Goal: Information Seeking & Learning: Learn about a topic

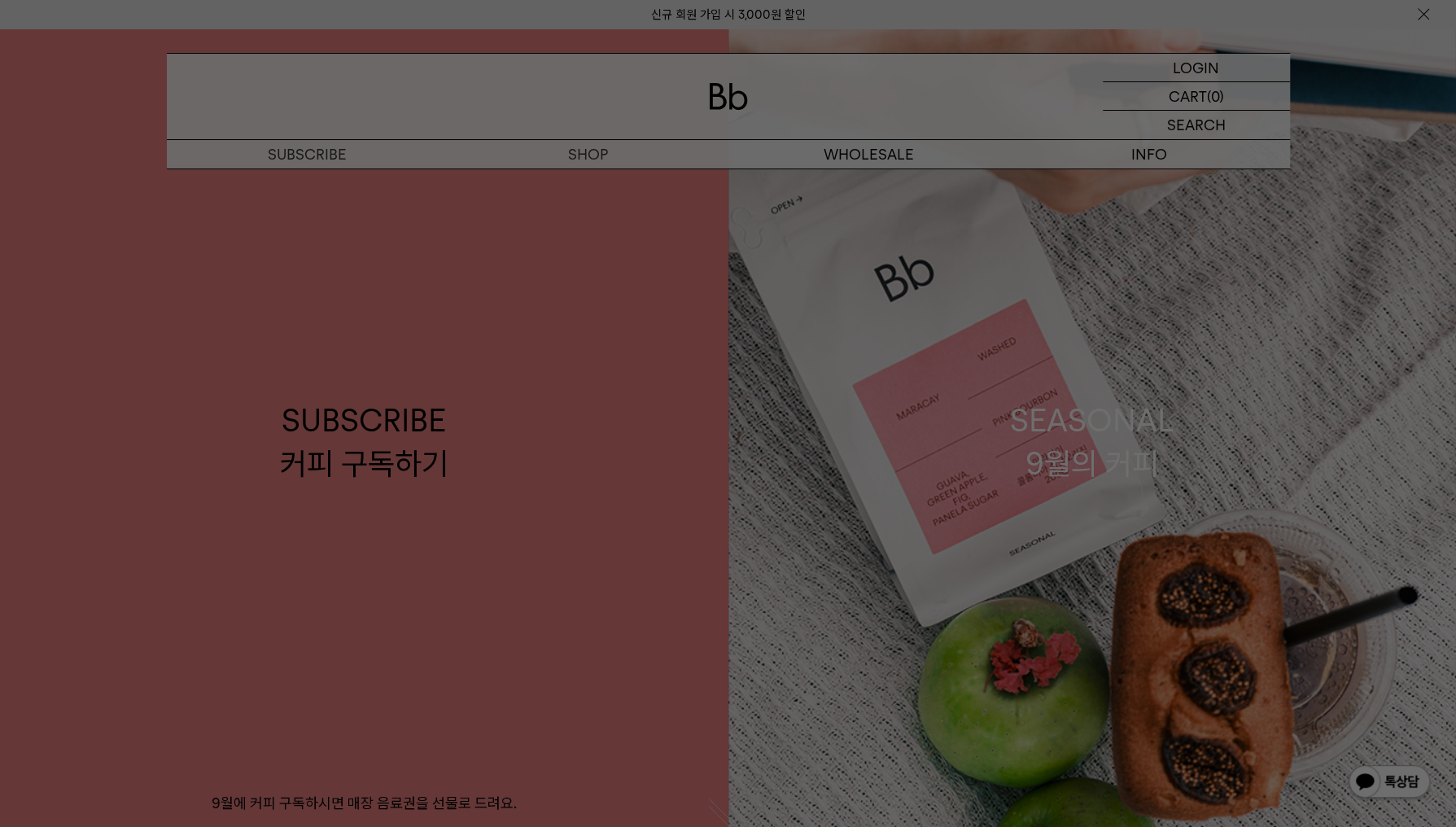
click at [590, 157] on div at bounding box center [728, 414] width 1456 height 827
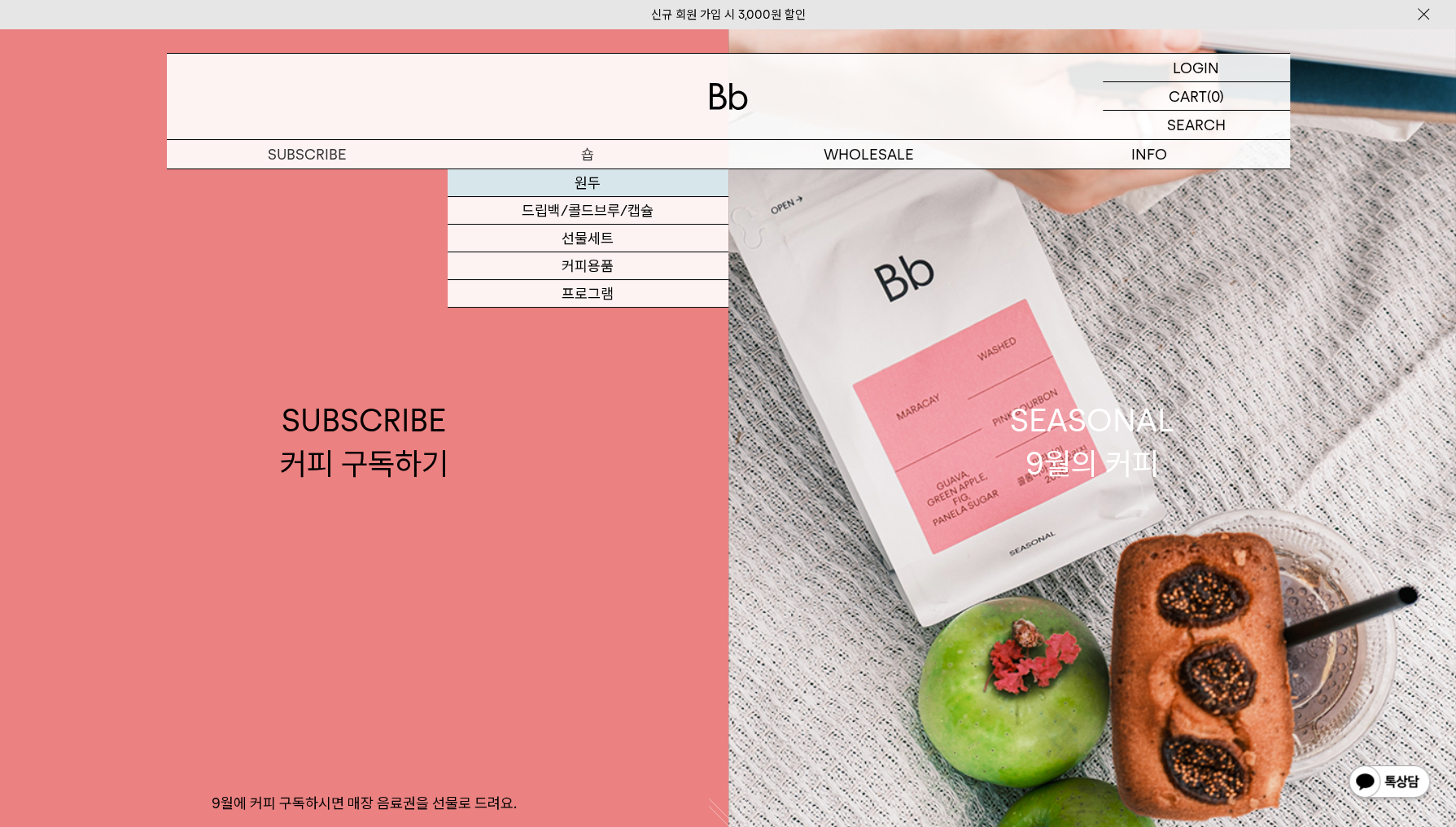
click at [591, 187] on link "원두" at bounding box center [588, 183] width 280 height 27
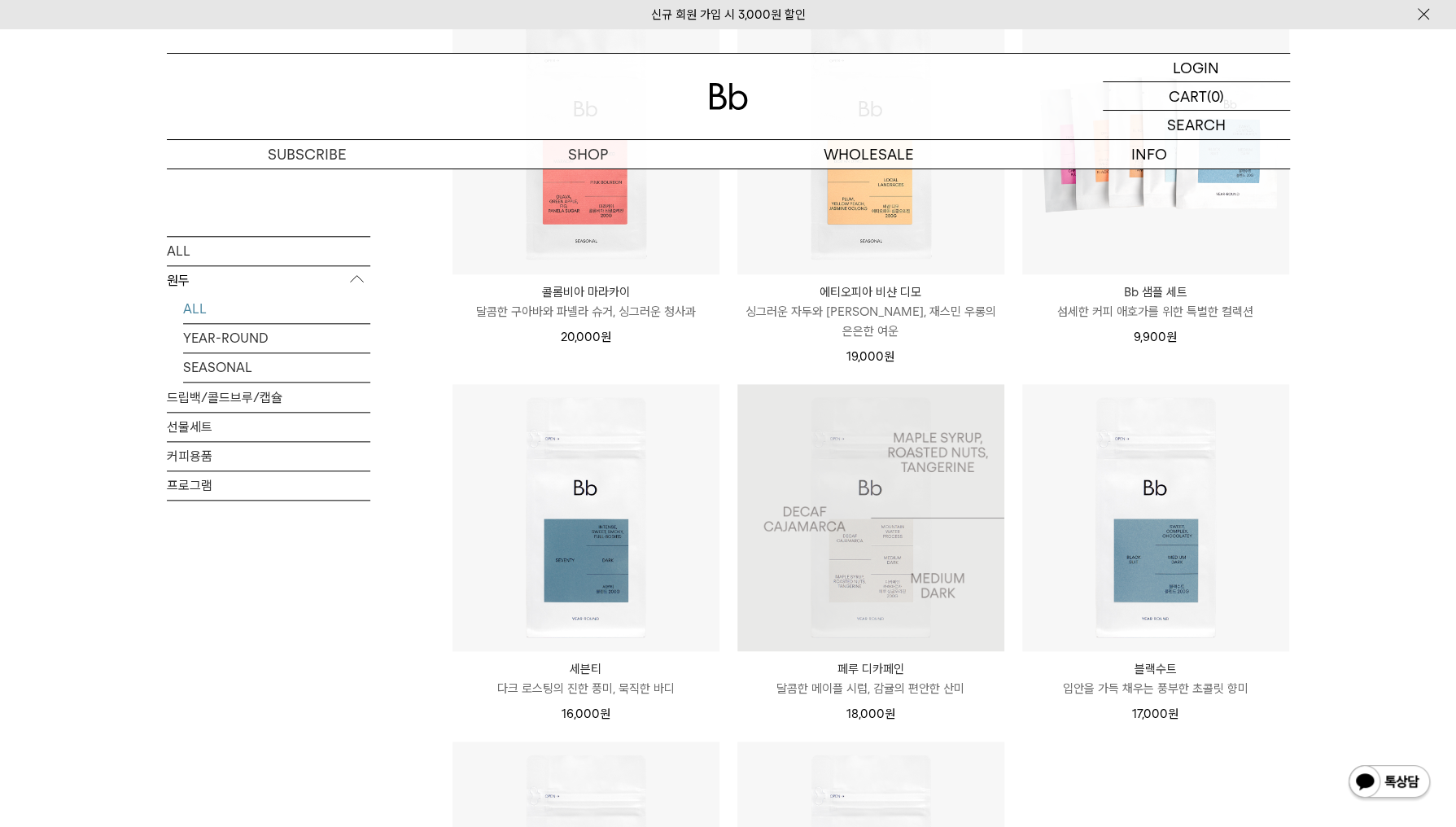
scroll to position [1058, 0]
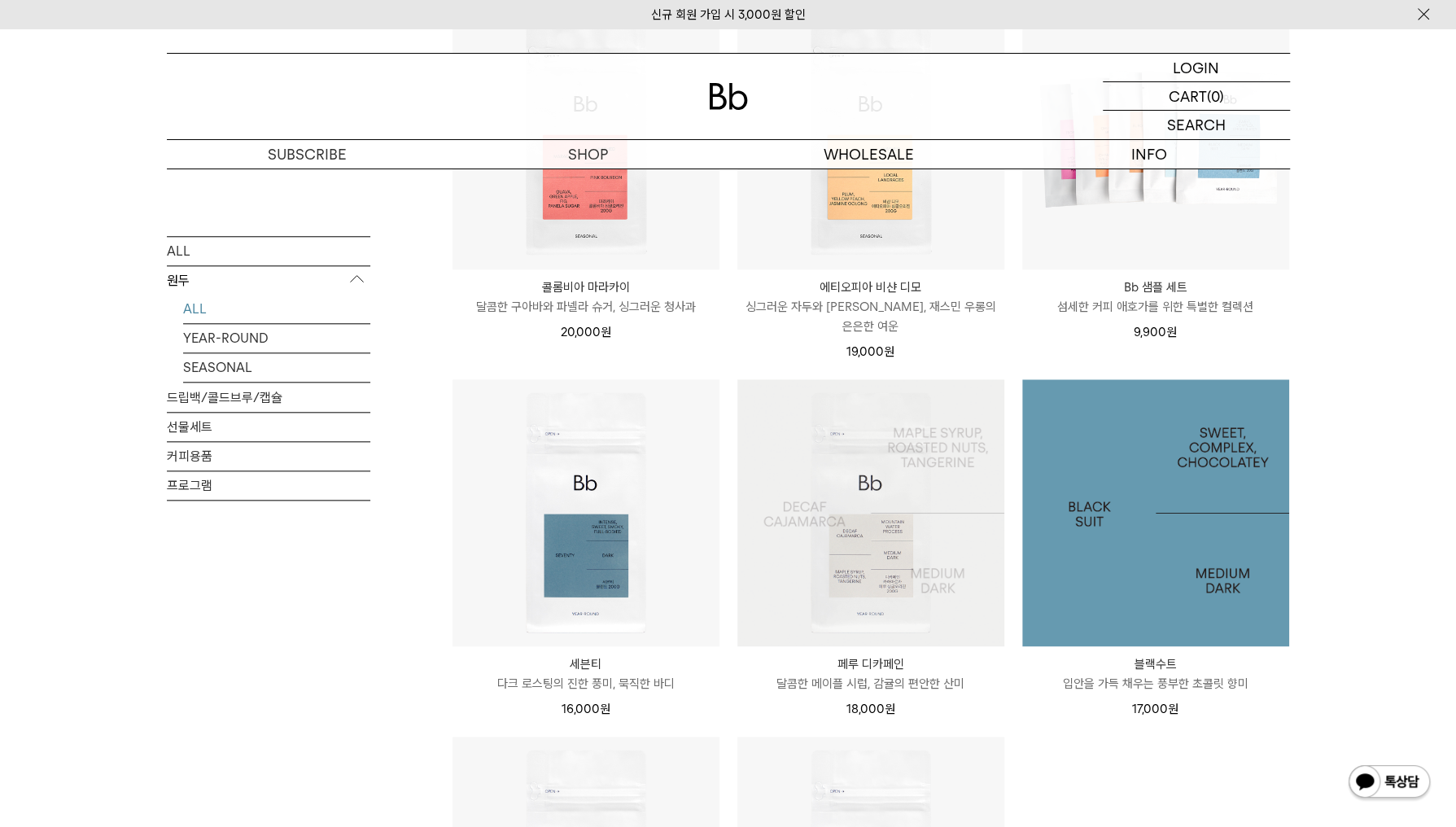
click img
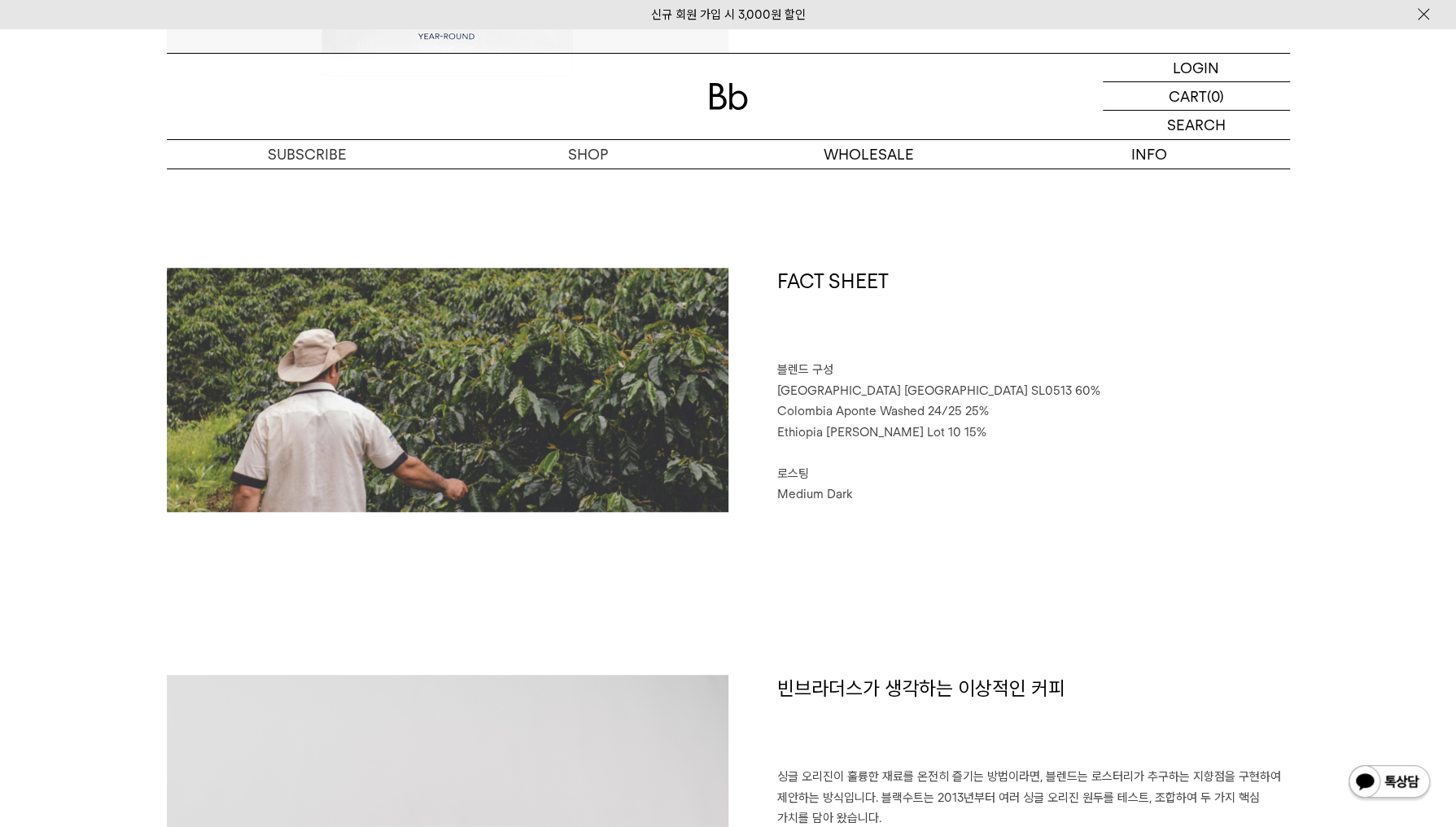
scroll to position [813, 0]
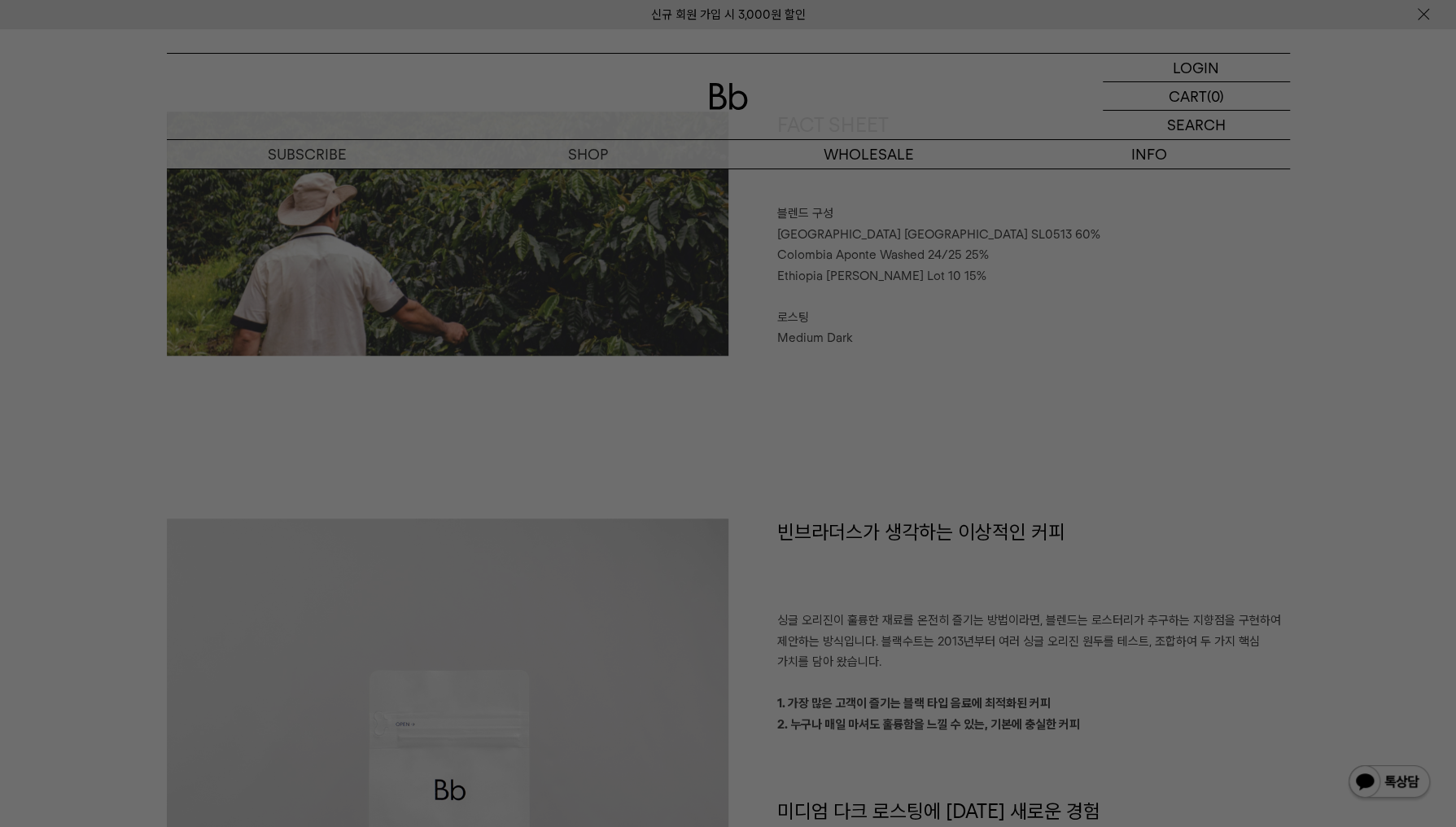
click at [961, 391] on div at bounding box center [728, 414] width 1456 height 827
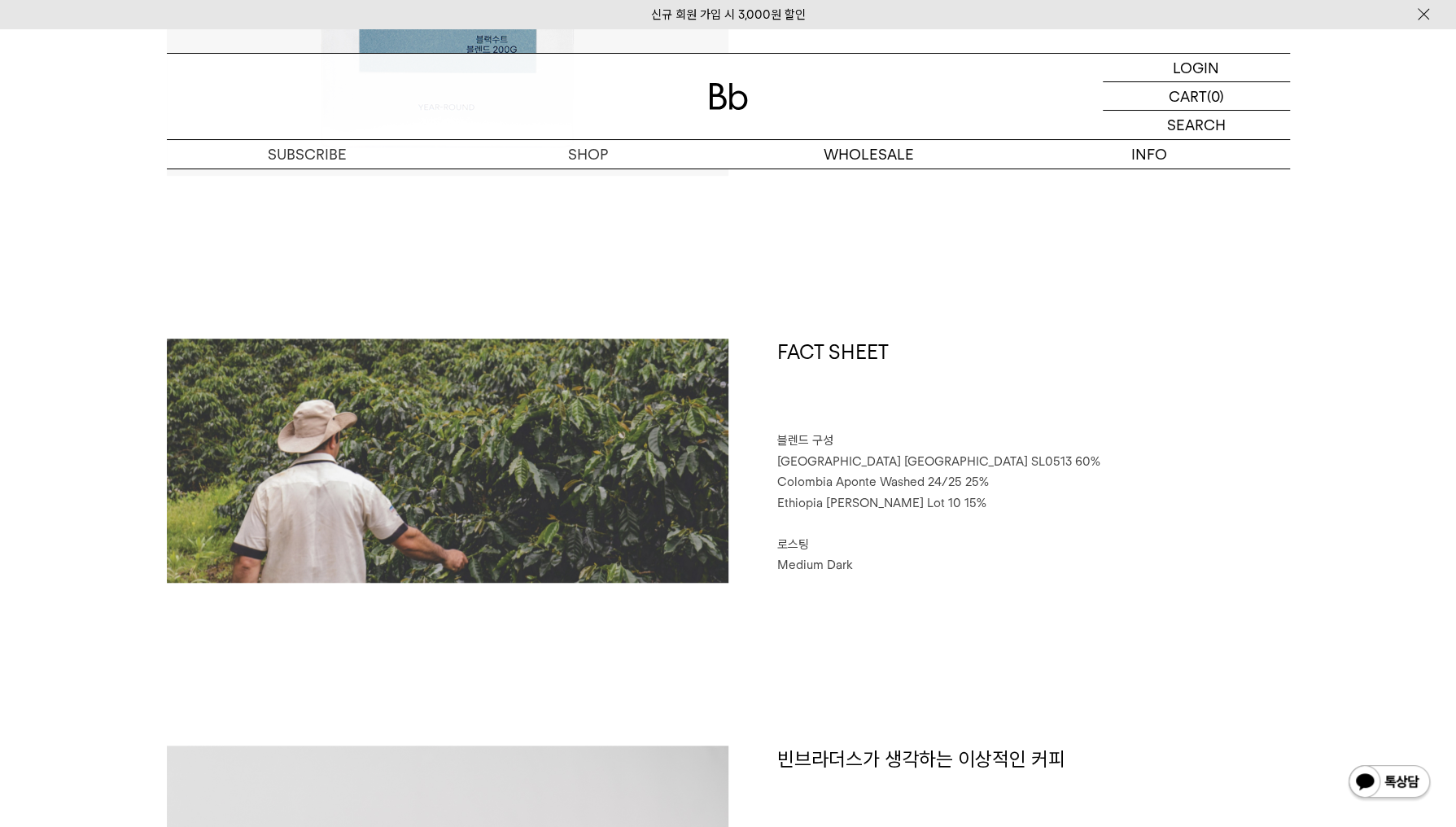
scroll to position [569, 0]
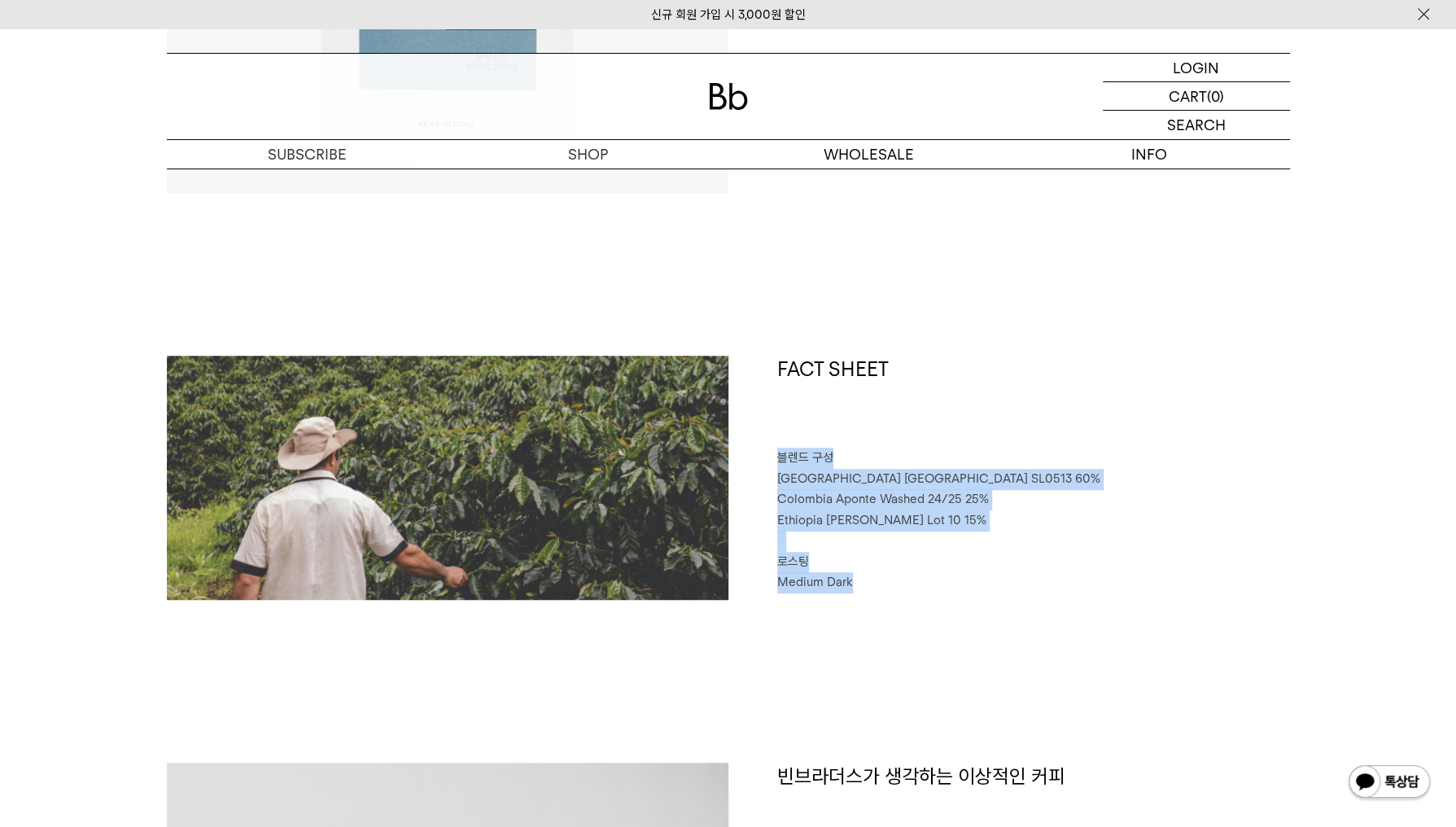
drag, startPoint x: 778, startPoint y: 454, endPoint x: 921, endPoint y: 578, distance: 189.3
click at [921, 578] on div "FACT SHEET 블렌드 구성 Brazil Sao Paulo SL0513 60% Colombia Aponte Washed 24/25 25% …" at bounding box center [1008, 477] width 562 height 244
copy div "블렌드 구성 Brazil Sao Paulo SL0513 60% Colombia Aponte Washed 24/25 25% Ethiopia Ge…"
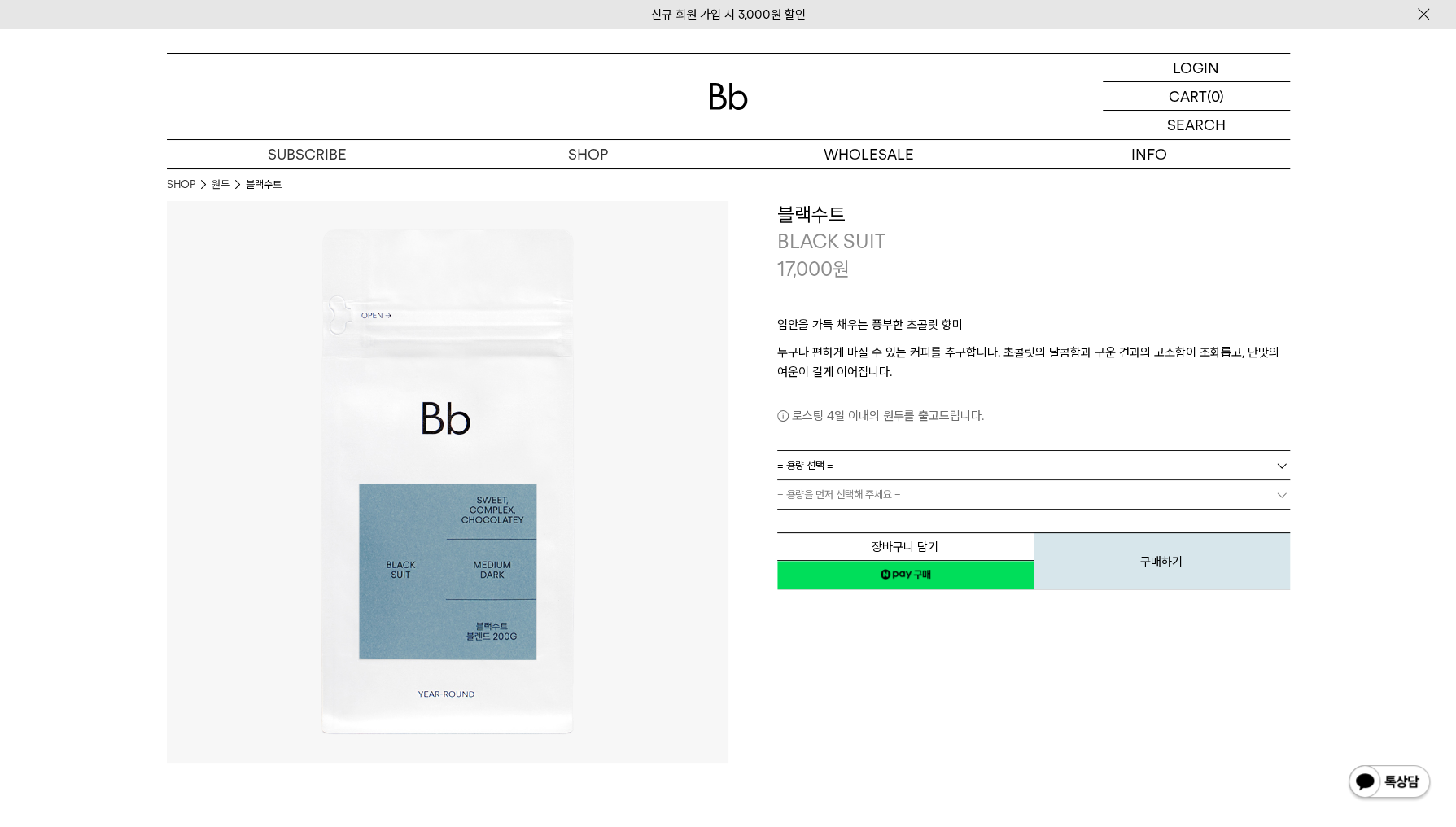
click at [221, 188] on link "원두" at bounding box center [220, 184] width 18 height 17
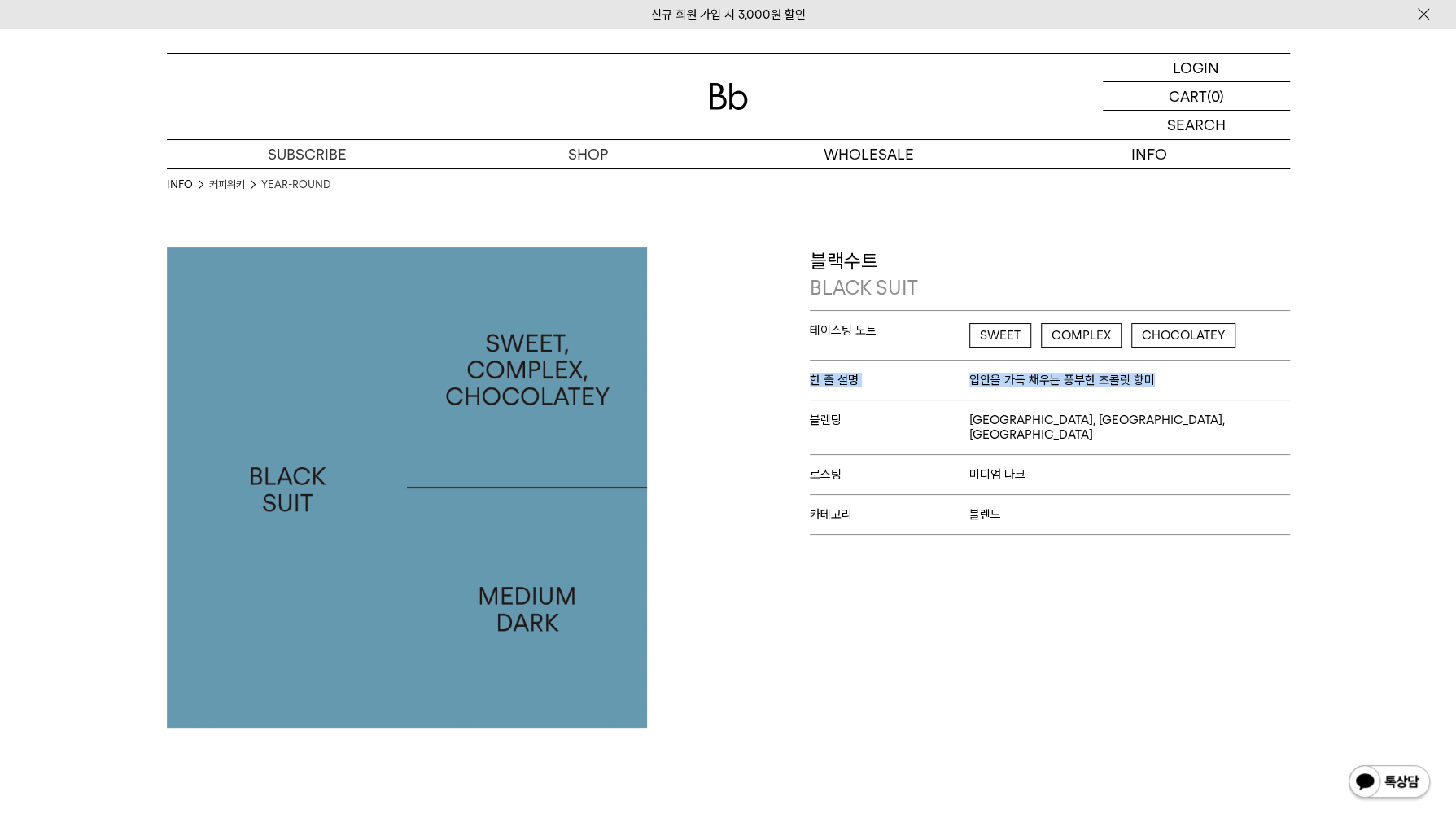
drag, startPoint x: 811, startPoint y: 379, endPoint x: 1167, endPoint y: 393, distance: 356.3
click at [1167, 393] on p "한 줄 설명 입안을 가득 채우는 풍부한 초콜릿 향미" at bounding box center [1049, 379] width 480 height 40
drag, startPoint x: 1167, startPoint y: 393, endPoint x: 1140, endPoint y: 390, distance: 27.2
click at [1140, 390] on p "한 줄 설명 입안을 가득 채우는 풍부한 초콜릿 향미" at bounding box center [1049, 379] width 480 height 40
click at [1140, 389] on p "한 줄 설명 입안을 가득 채우는 풍부한 초콜릿 향미" at bounding box center [1049, 379] width 480 height 40
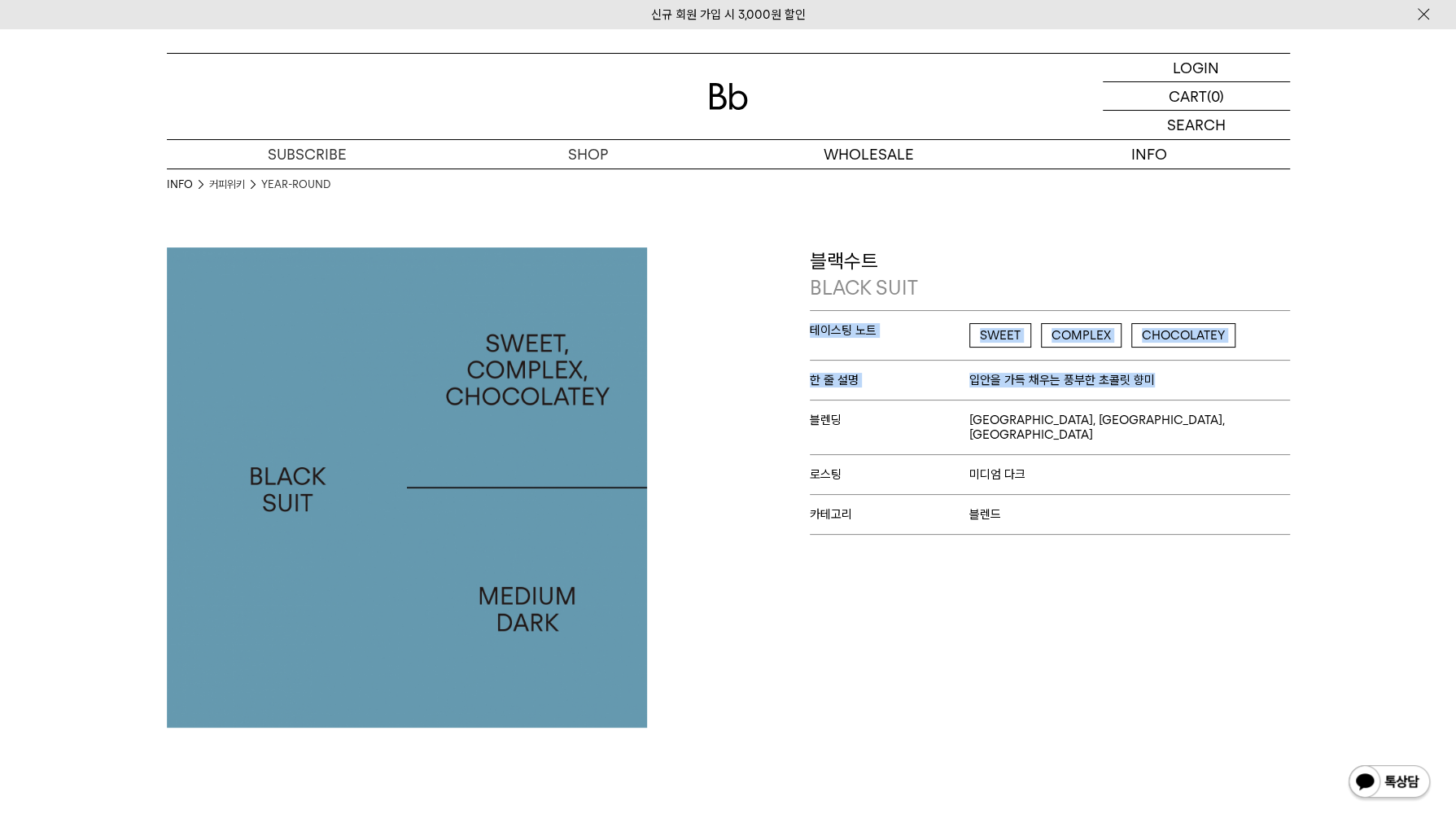
drag, startPoint x: 1149, startPoint y: 378, endPoint x: 797, endPoint y: 325, distance: 356.0
click at [797, 325] on div "블랙수트 BLACK SUIT 테이스팅 노트 SWEET COMPLEX CHOCOLATEY 한 줄 설명 입안을 가득 채우는 풍부한 초콜릿 향미 블…" at bounding box center [1012, 486] width 569 height 480
copy div "테이스팅 노트 SWEET COMPLEX CHOCOLATEY 한 줄 설명 입안을 가득 채우는 풍부한 초콜릿 향미"
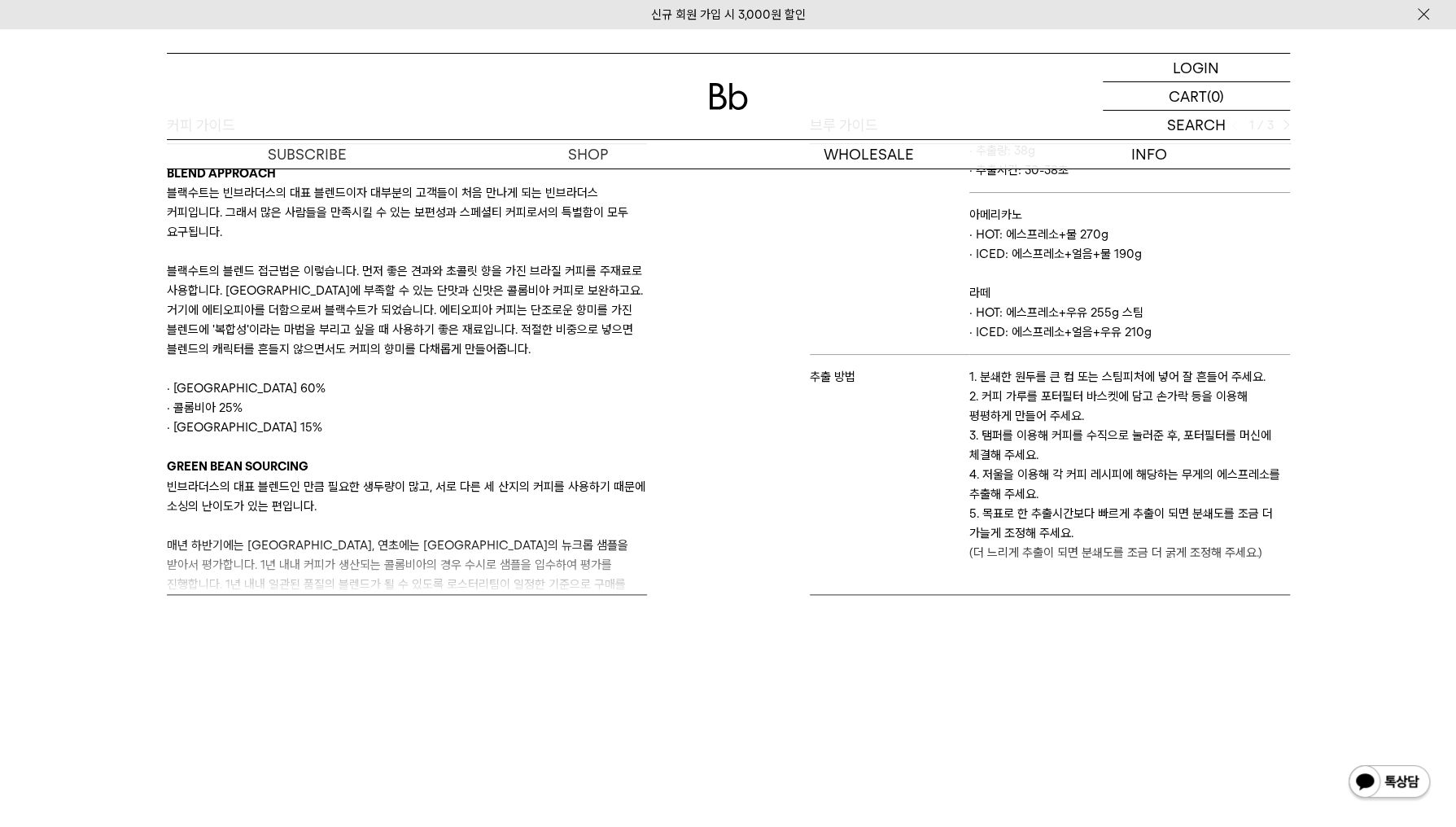
scroll to position [488, 0]
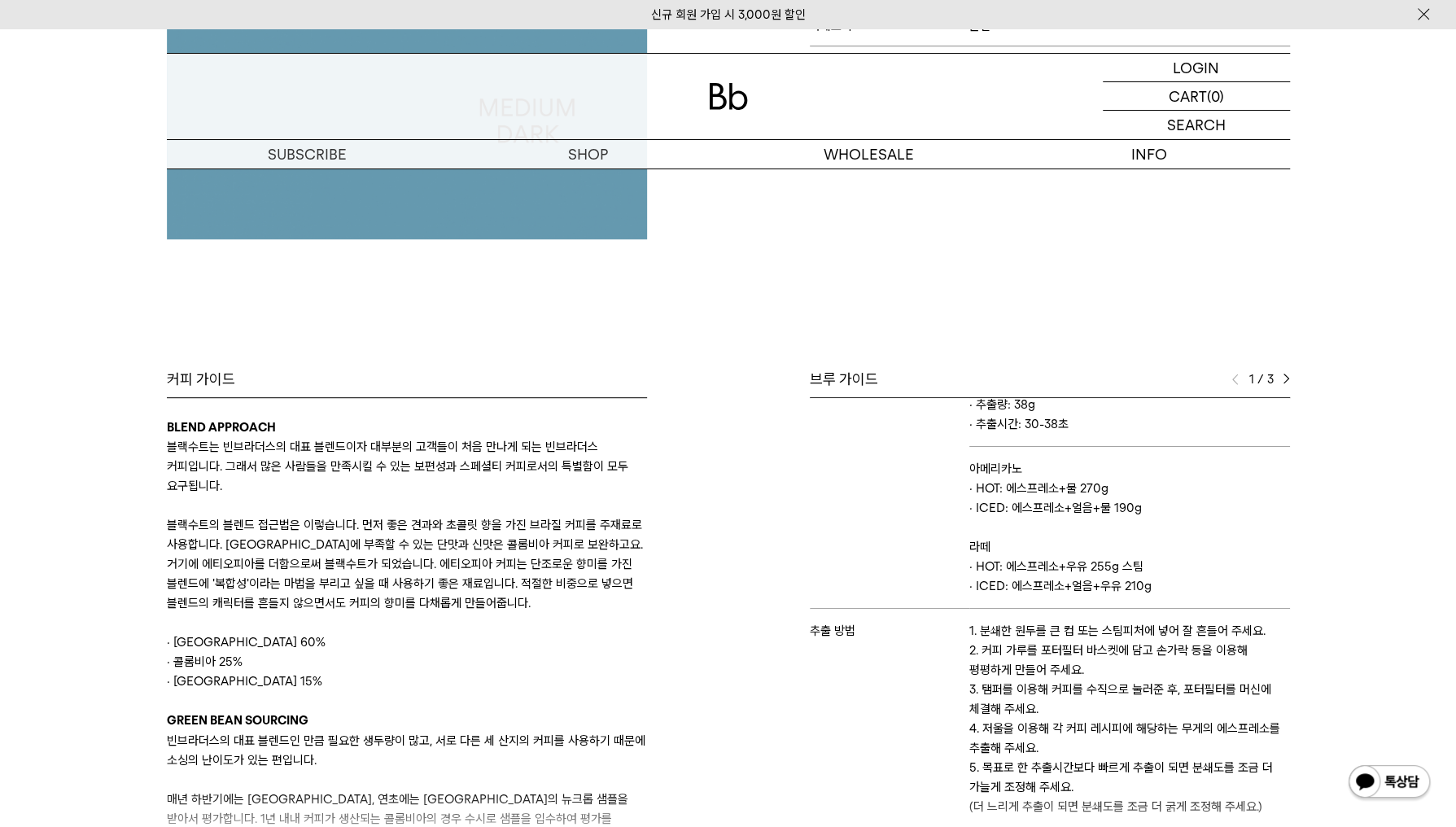
click at [1285, 380] on img at bounding box center [1287, 379] width 8 height 12
click at [1284, 379] on img at bounding box center [1287, 379] width 8 height 12
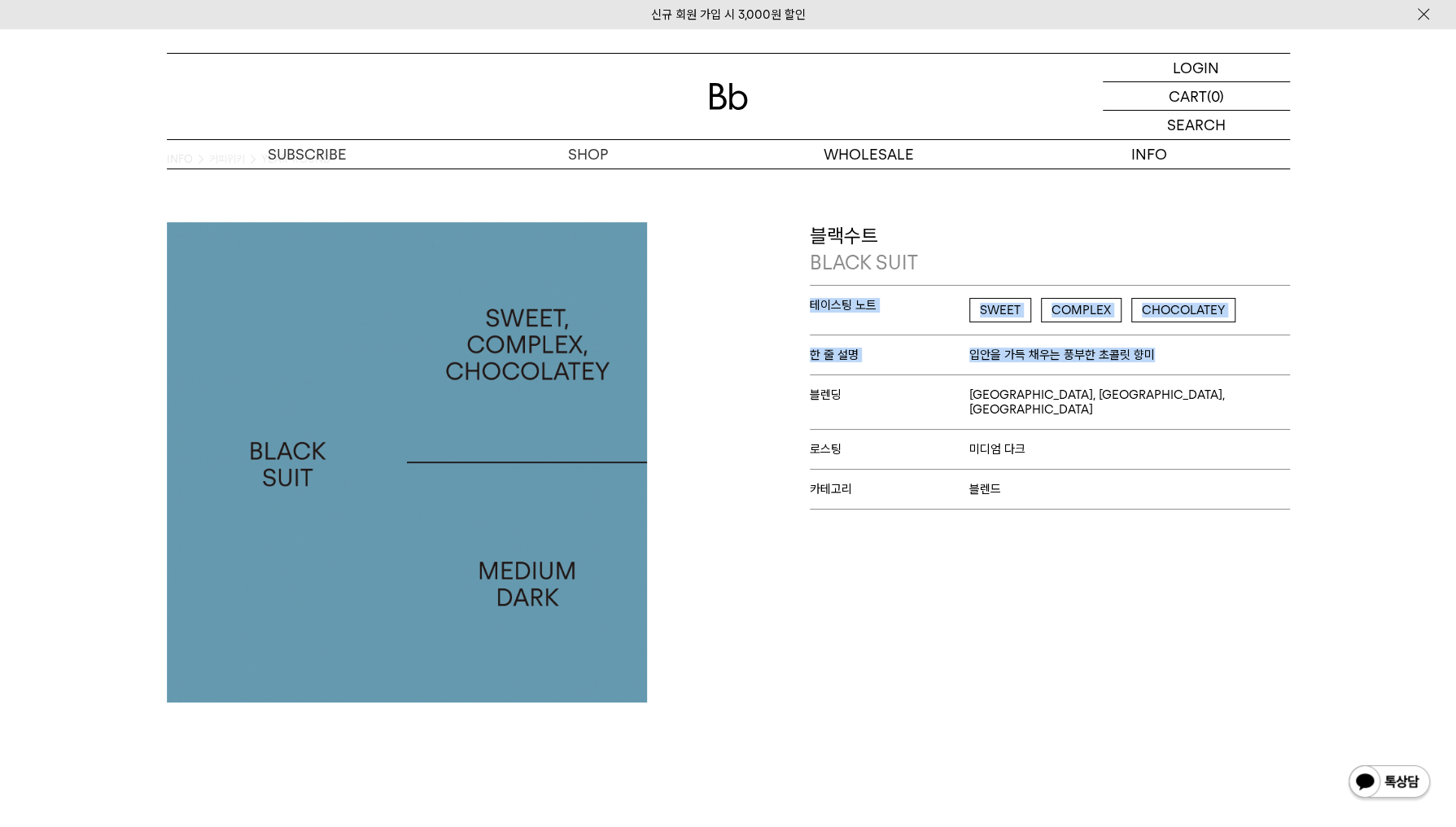
scroll to position [0, 0]
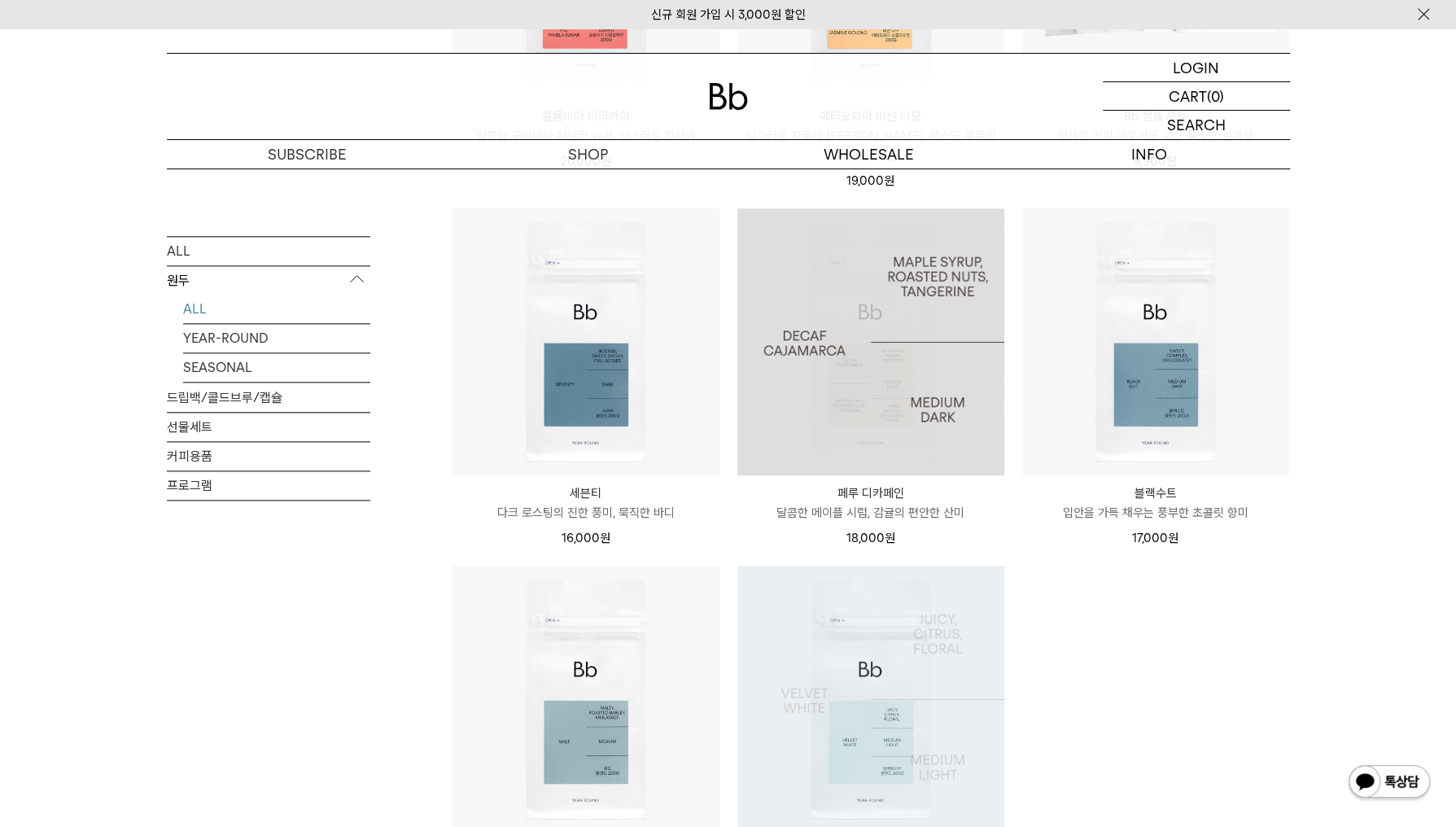
scroll to position [1302, 0]
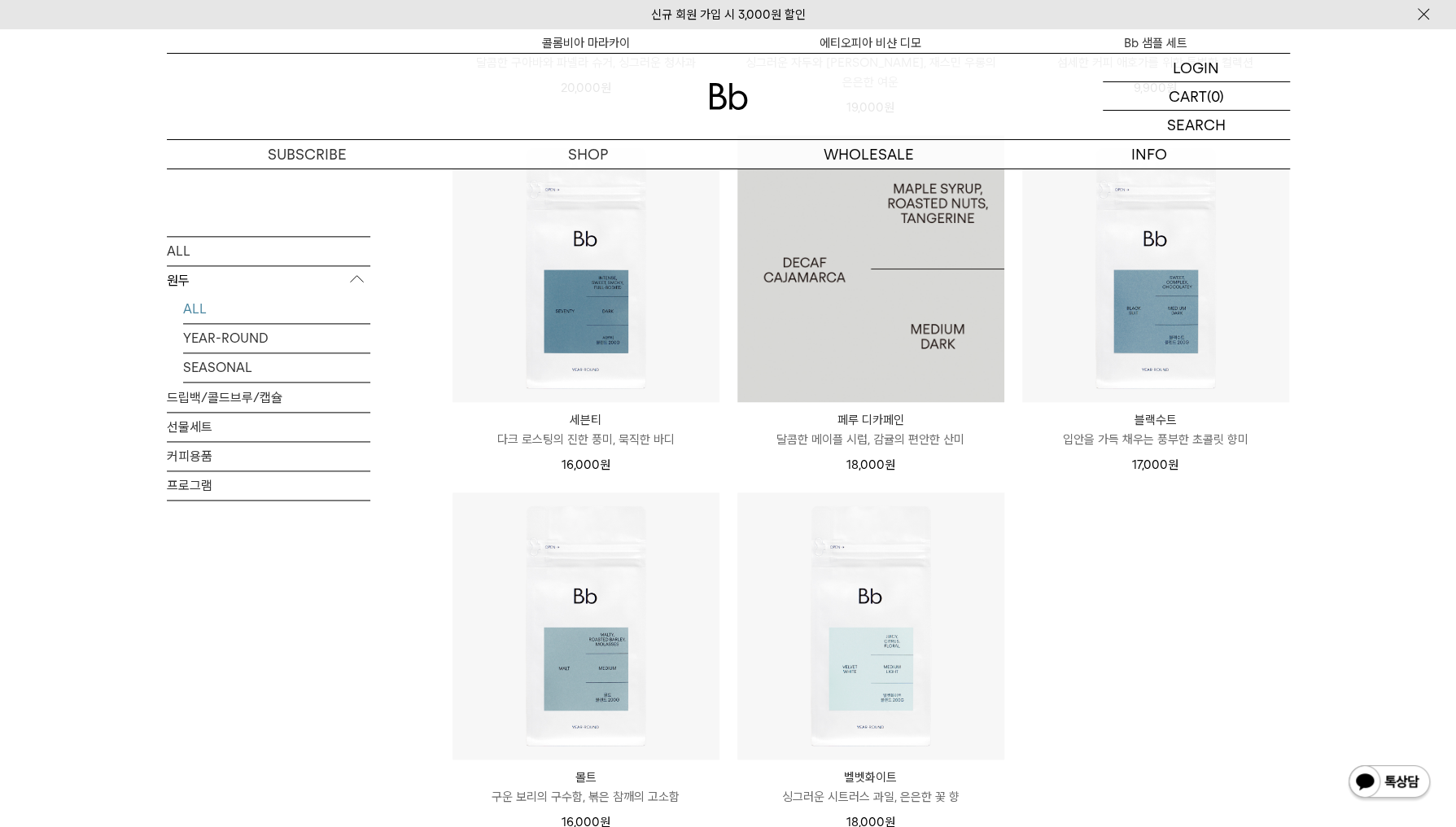
click at [882, 335] on img at bounding box center [871, 269] width 267 height 267
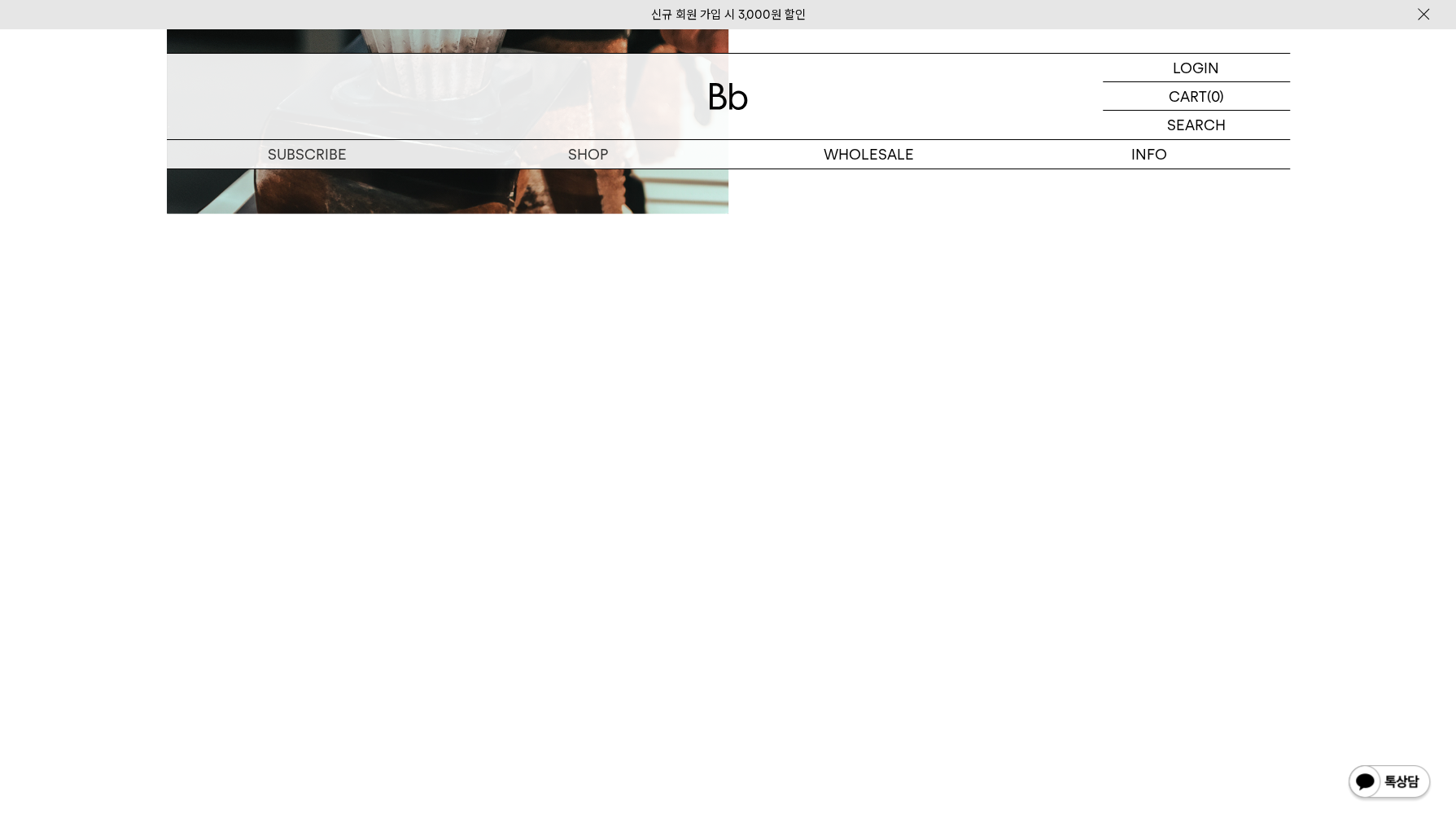
scroll to position [2522, 0]
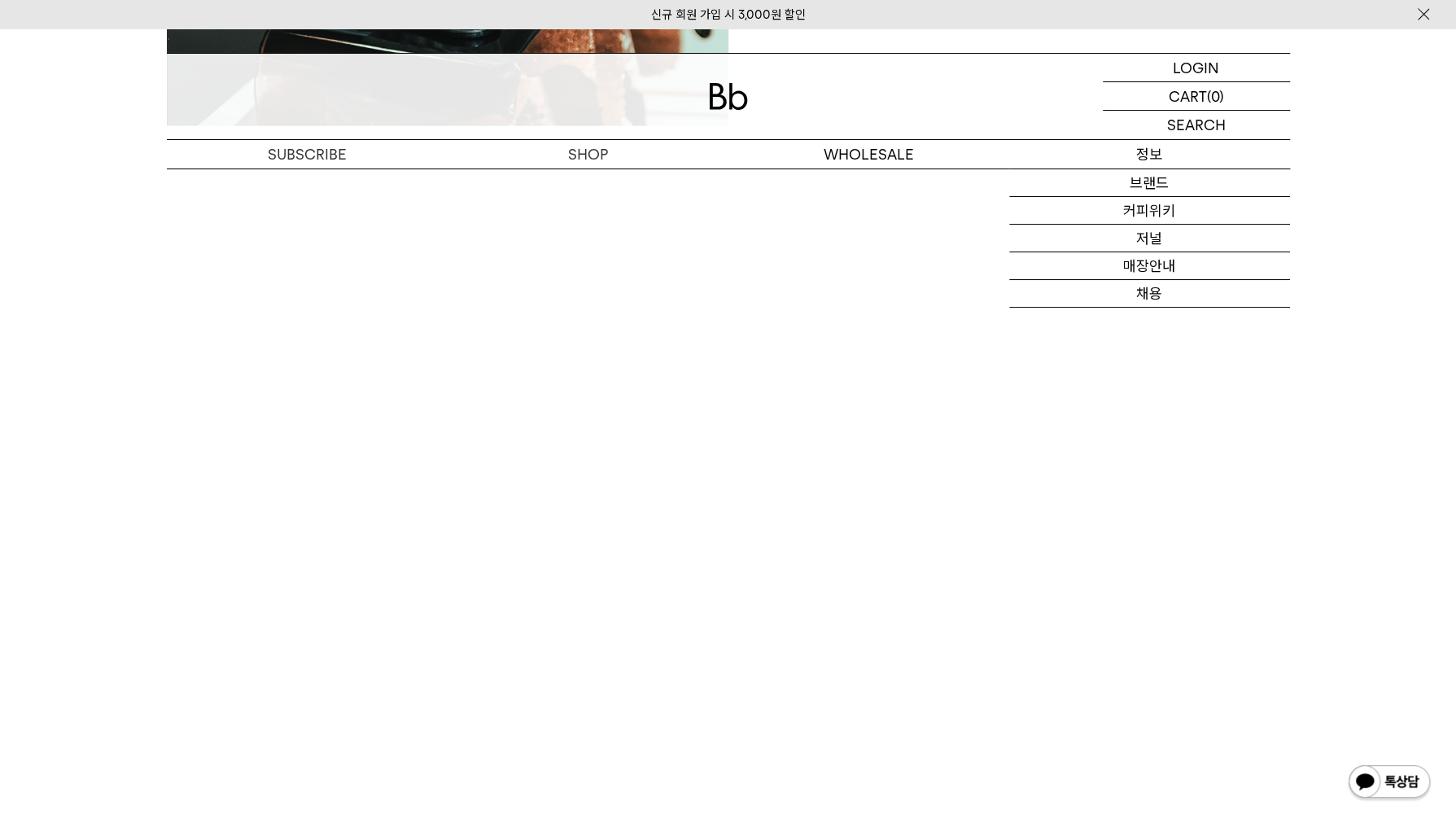
click at [1159, 162] on p "정보" at bounding box center [1149, 154] width 280 height 28
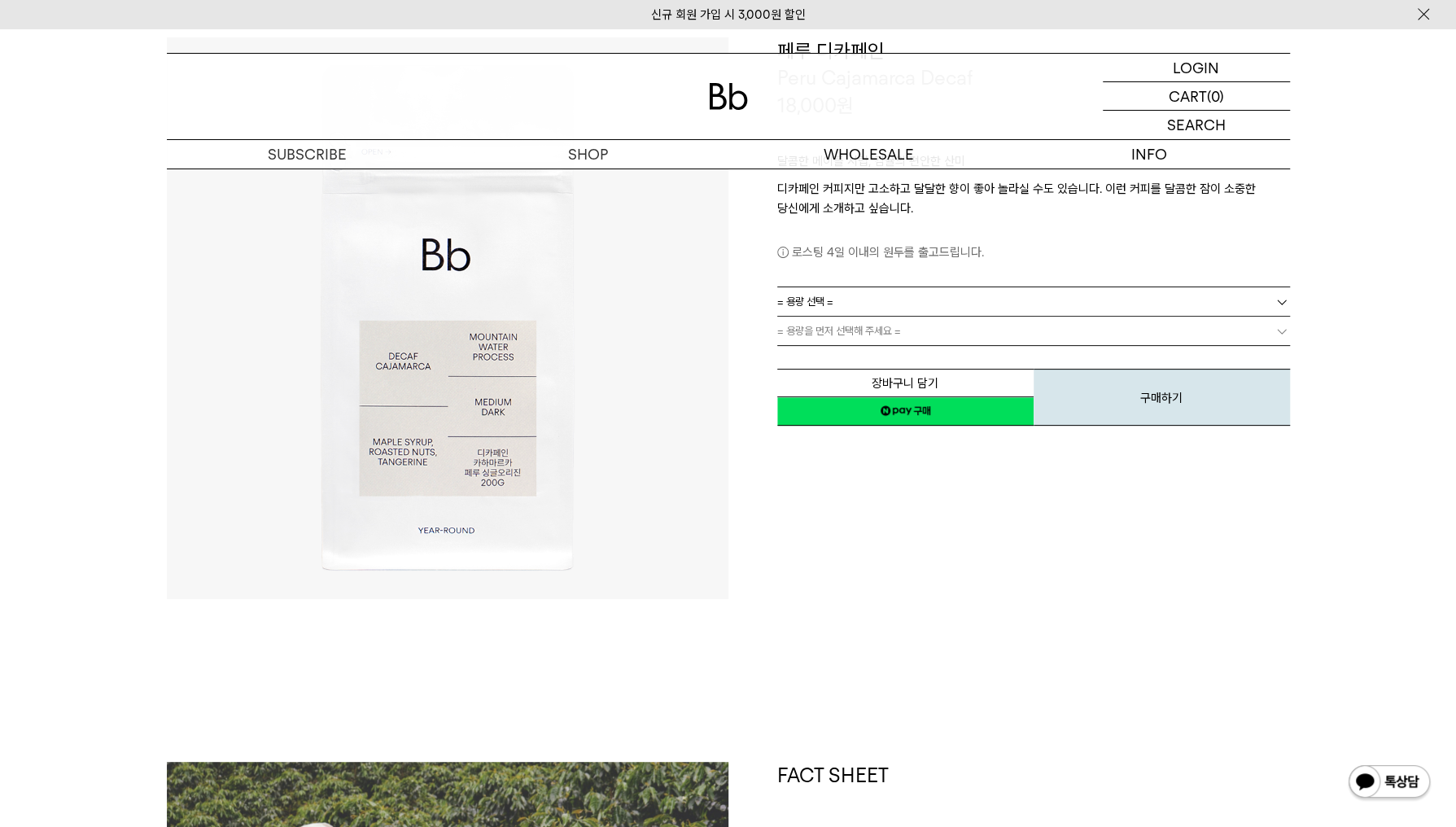
scroll to position [0, 0]
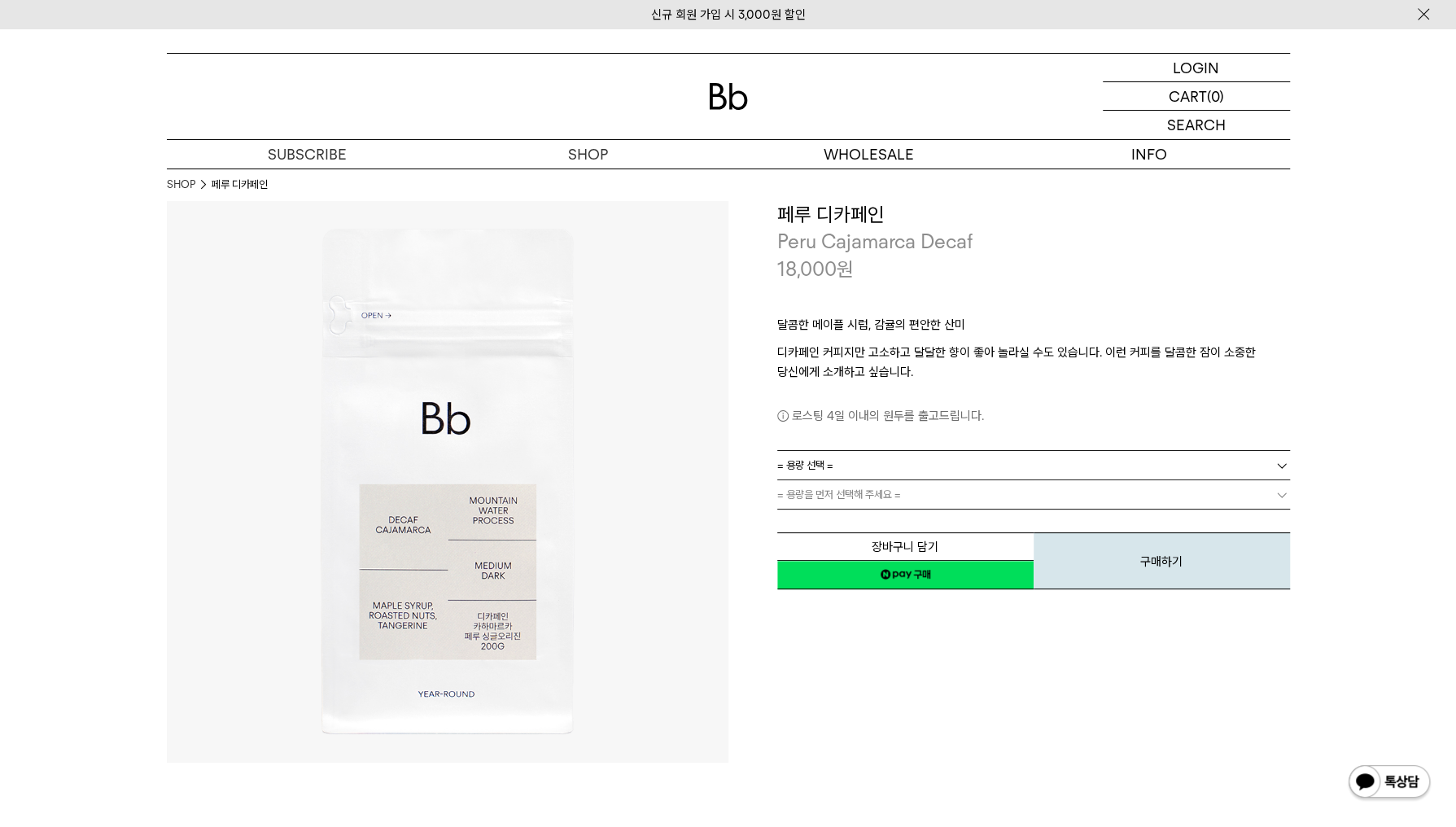
click at [1110, 410] on p "로스팅 4일 이내의 원두를 출고드립니다." at bounding box center [1034, 415] width 513 height 19
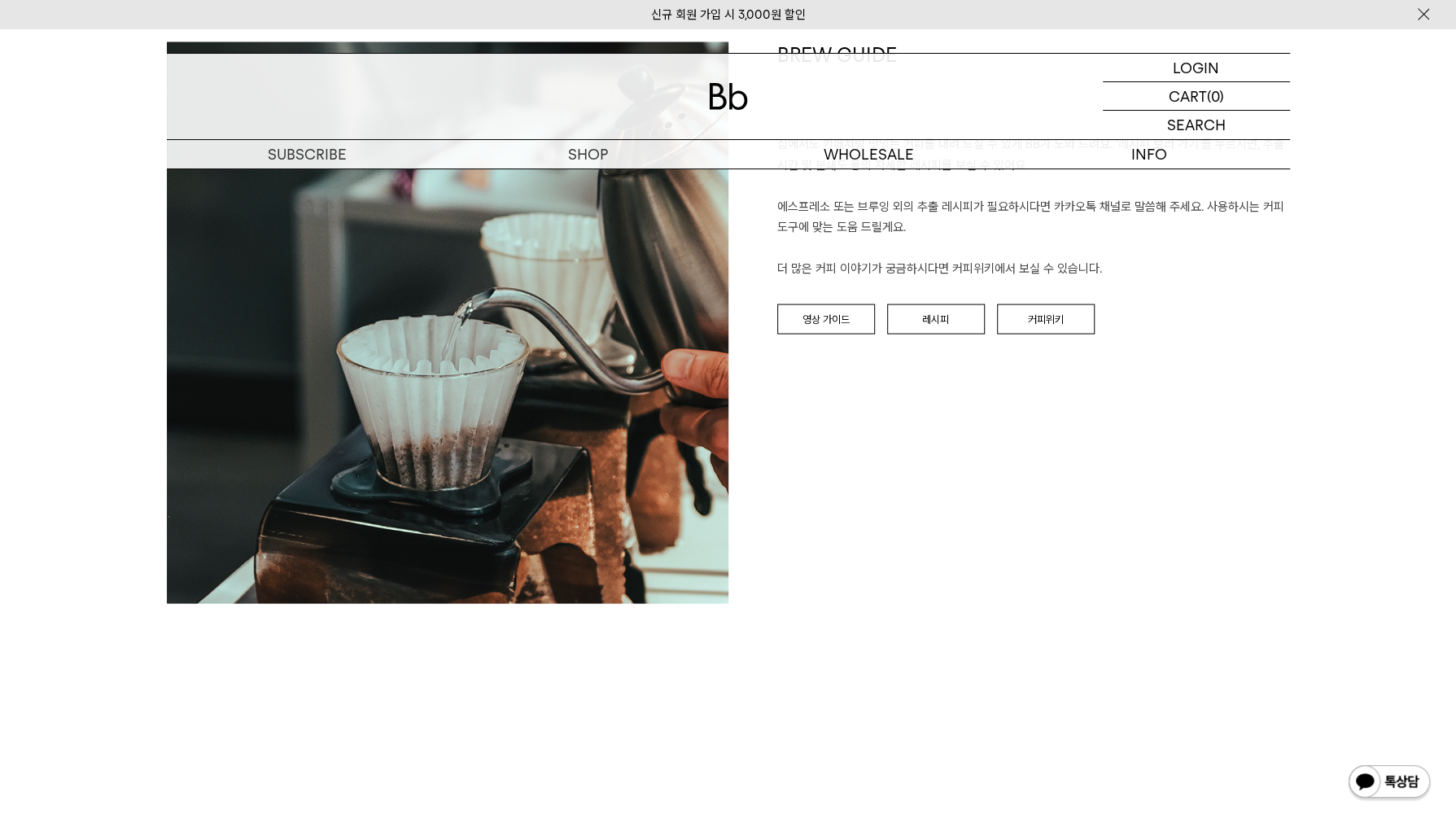
scroll to position [1953, 0]
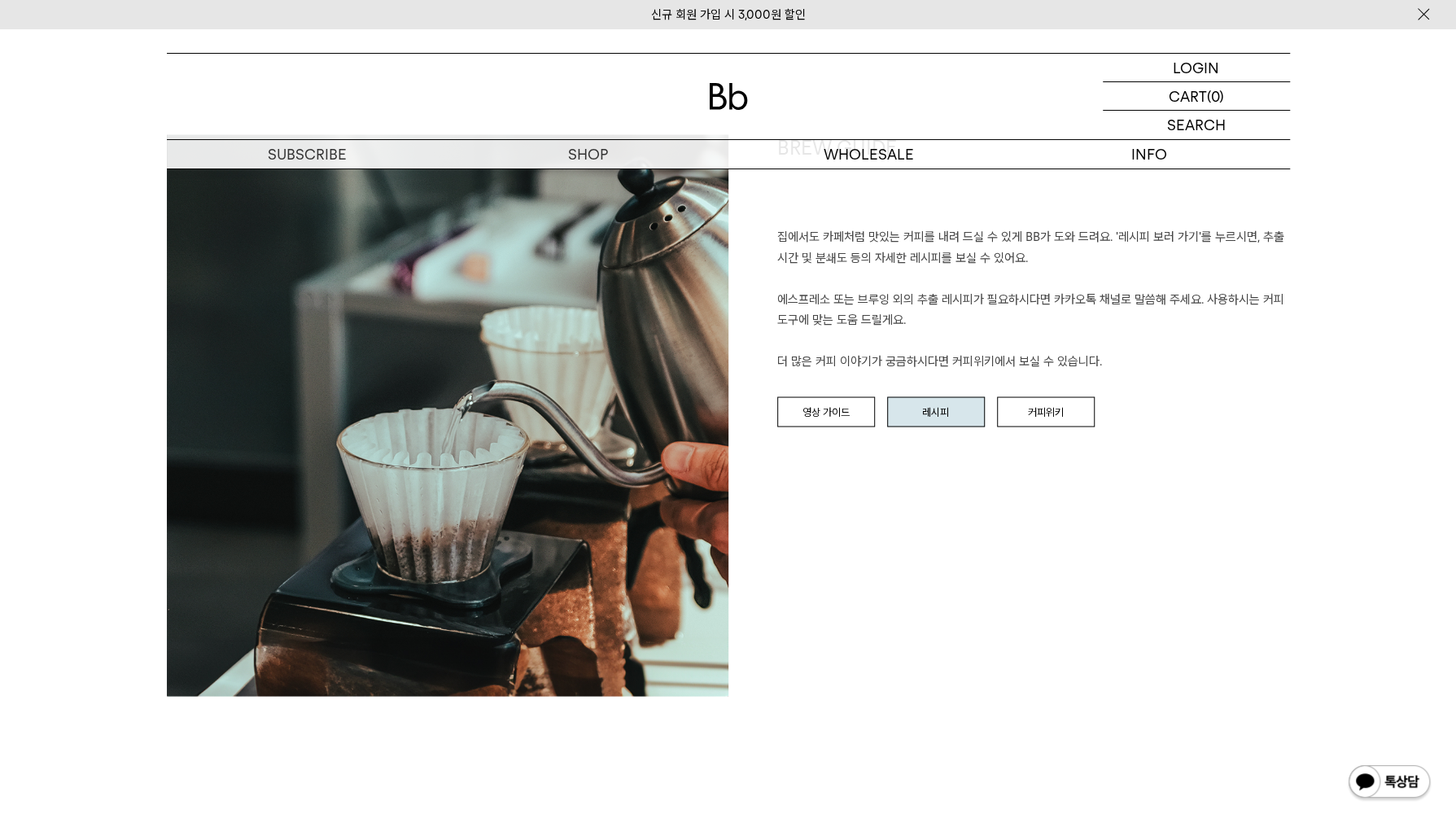
click at [968, 403] on link "레시피" at bounding box center [935, 412] width 97 height 31
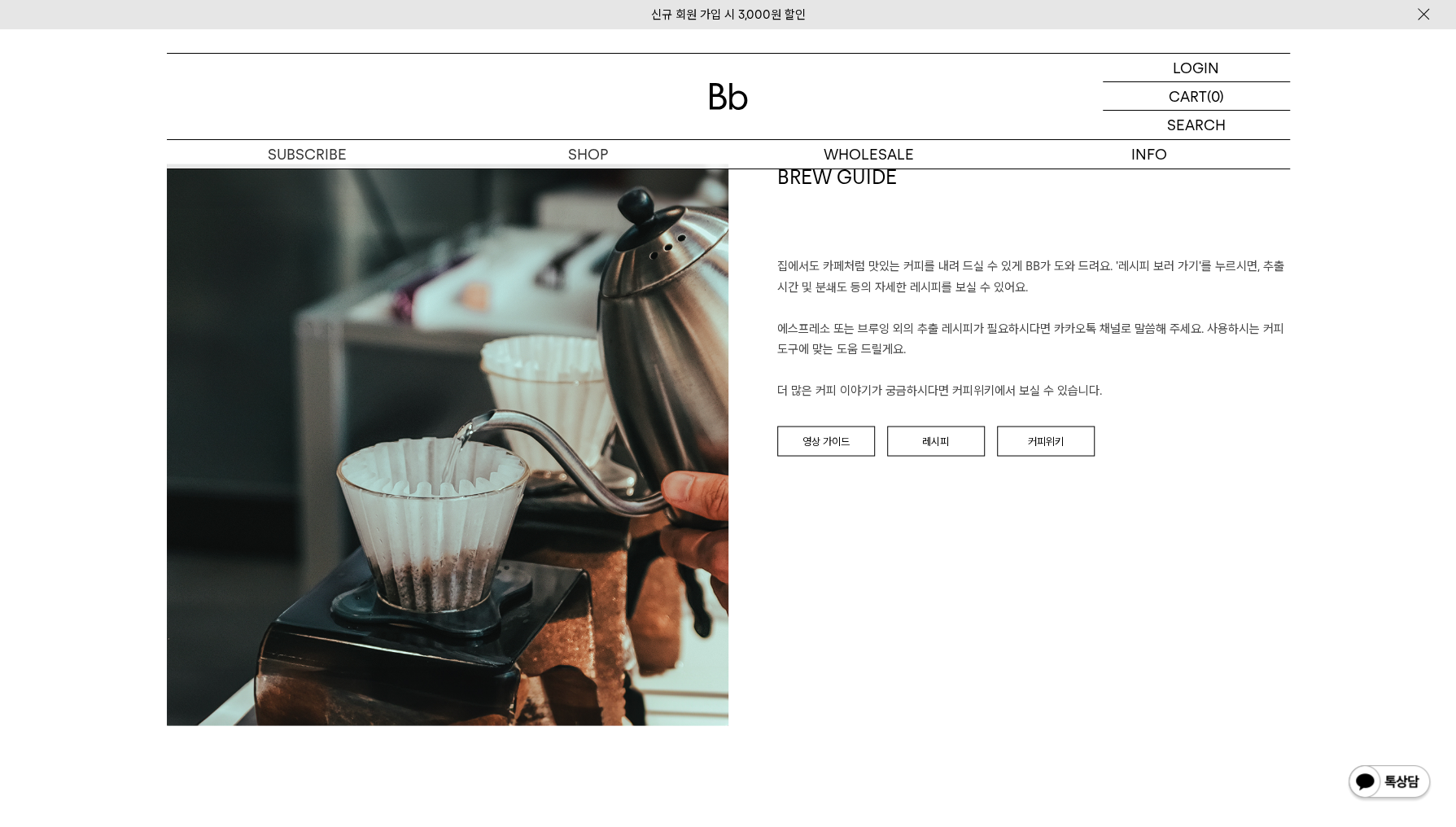
scroll to position [1953, 0]
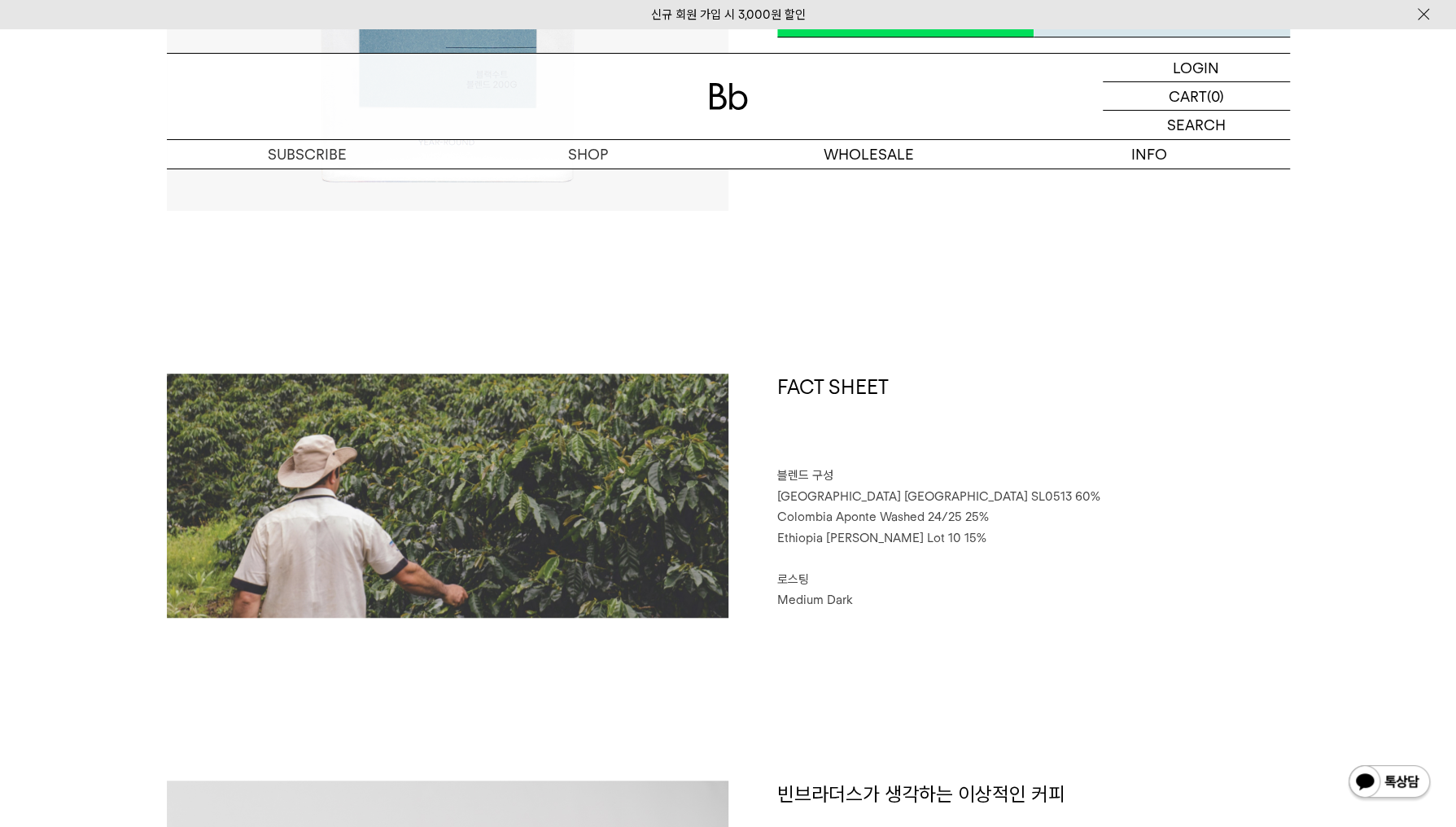
scroll to position [651, 0]
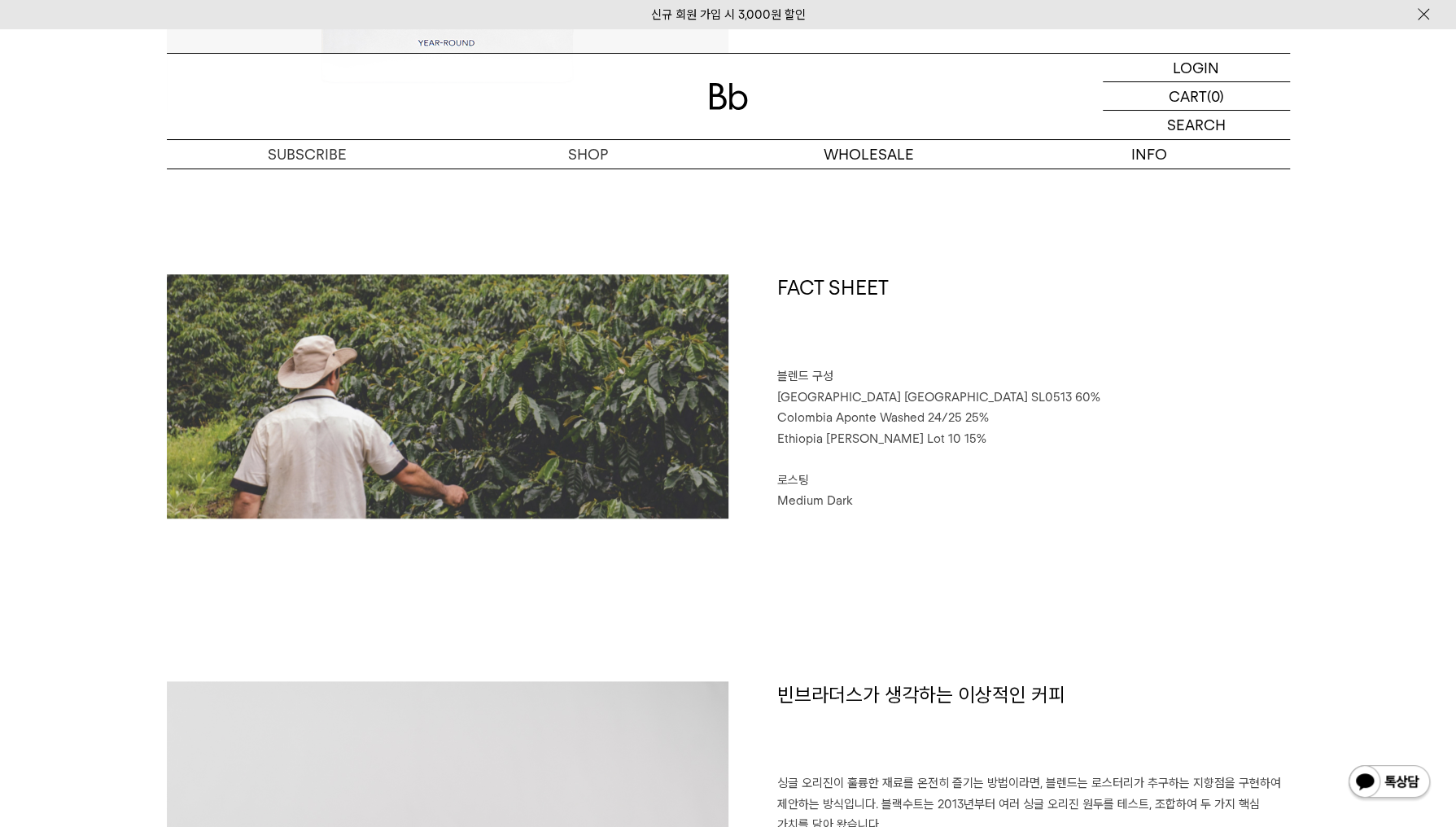
drag, startPoint x: 1067, startPoint y: 498, endPoint x: 1065, endPoint y: 549, distance: 51.0
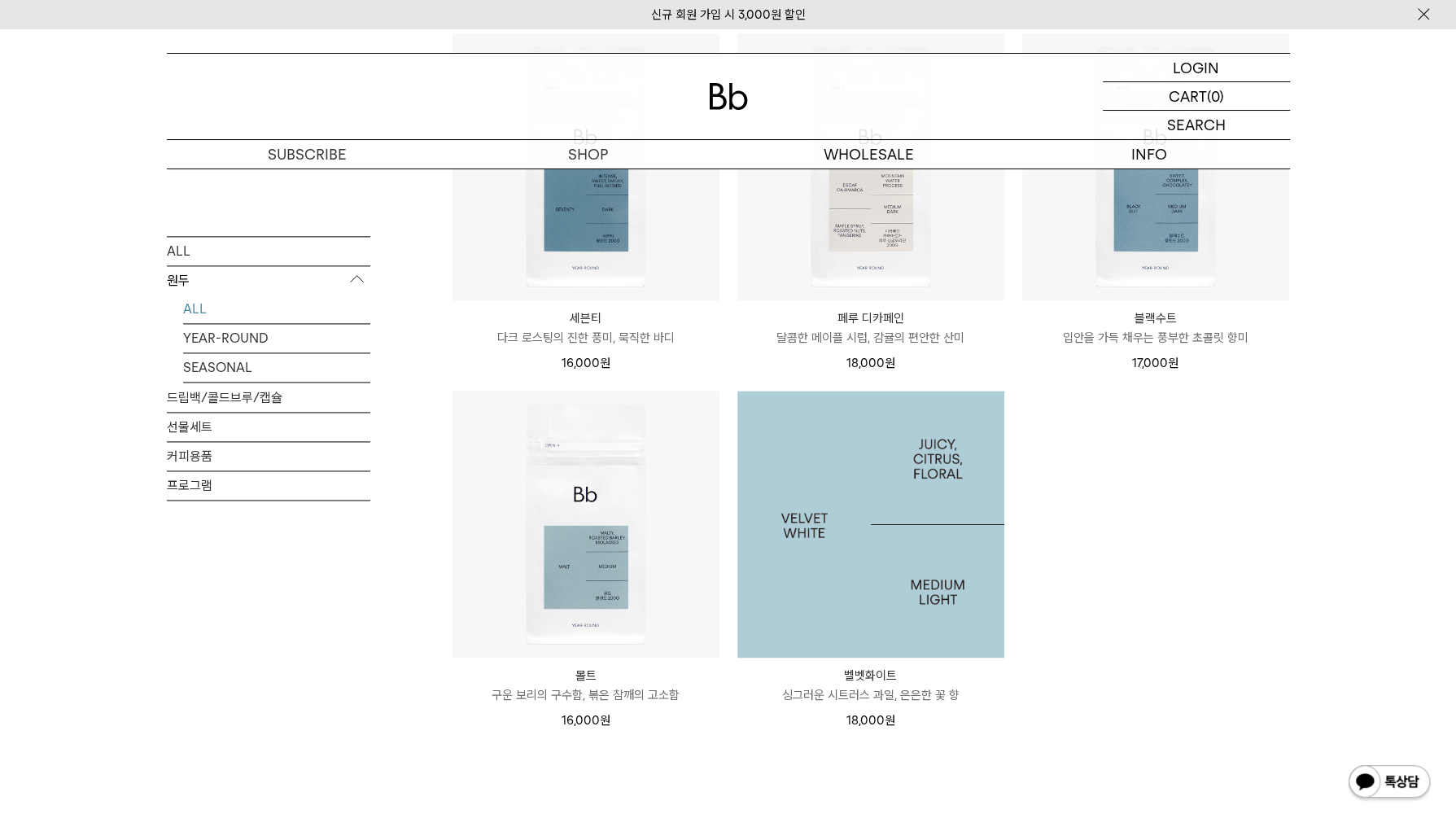
scroll to position [1302, 0]
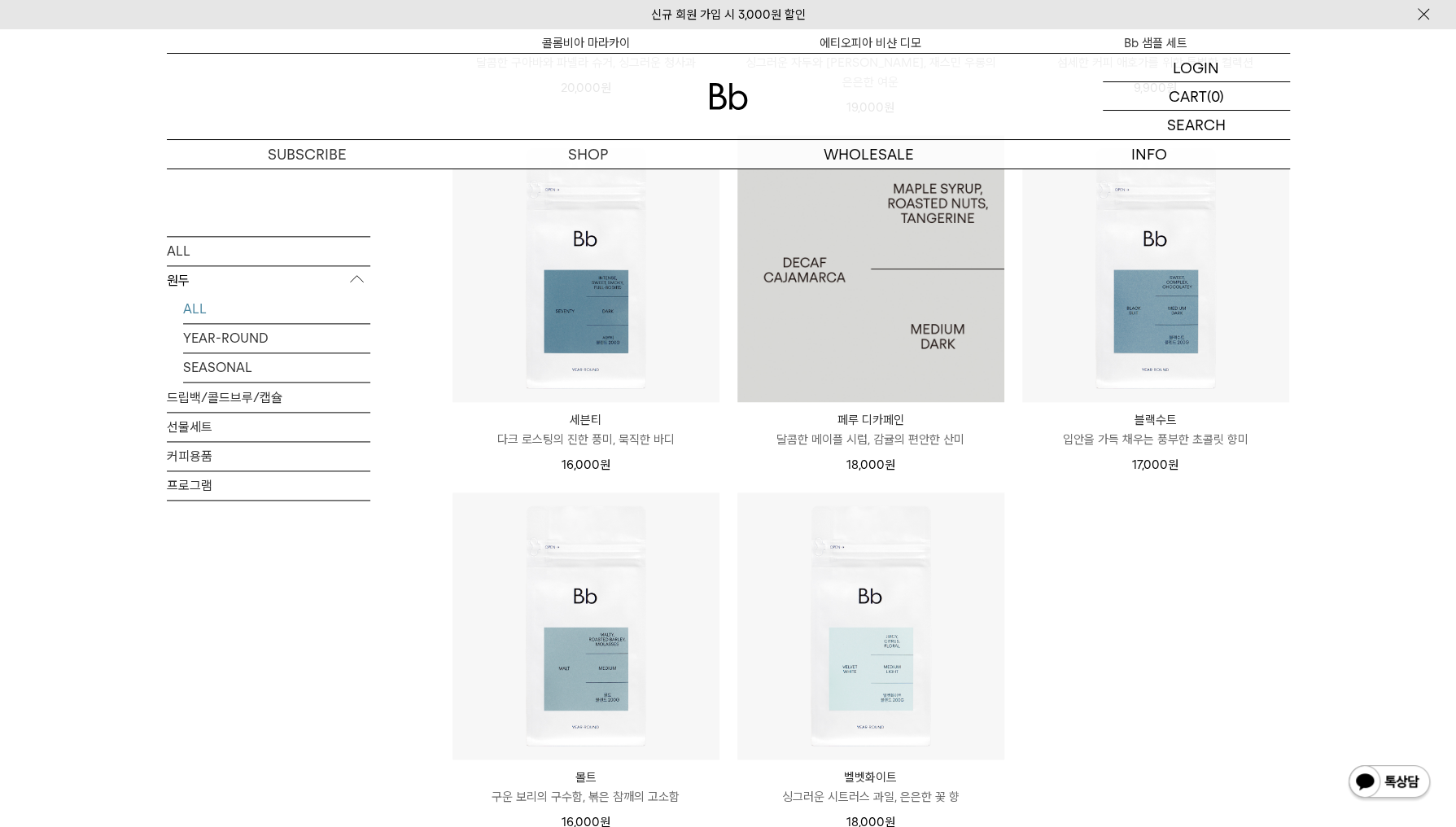
click at [897, 310] on img at bounding box center [871, 269] width 267 height 267
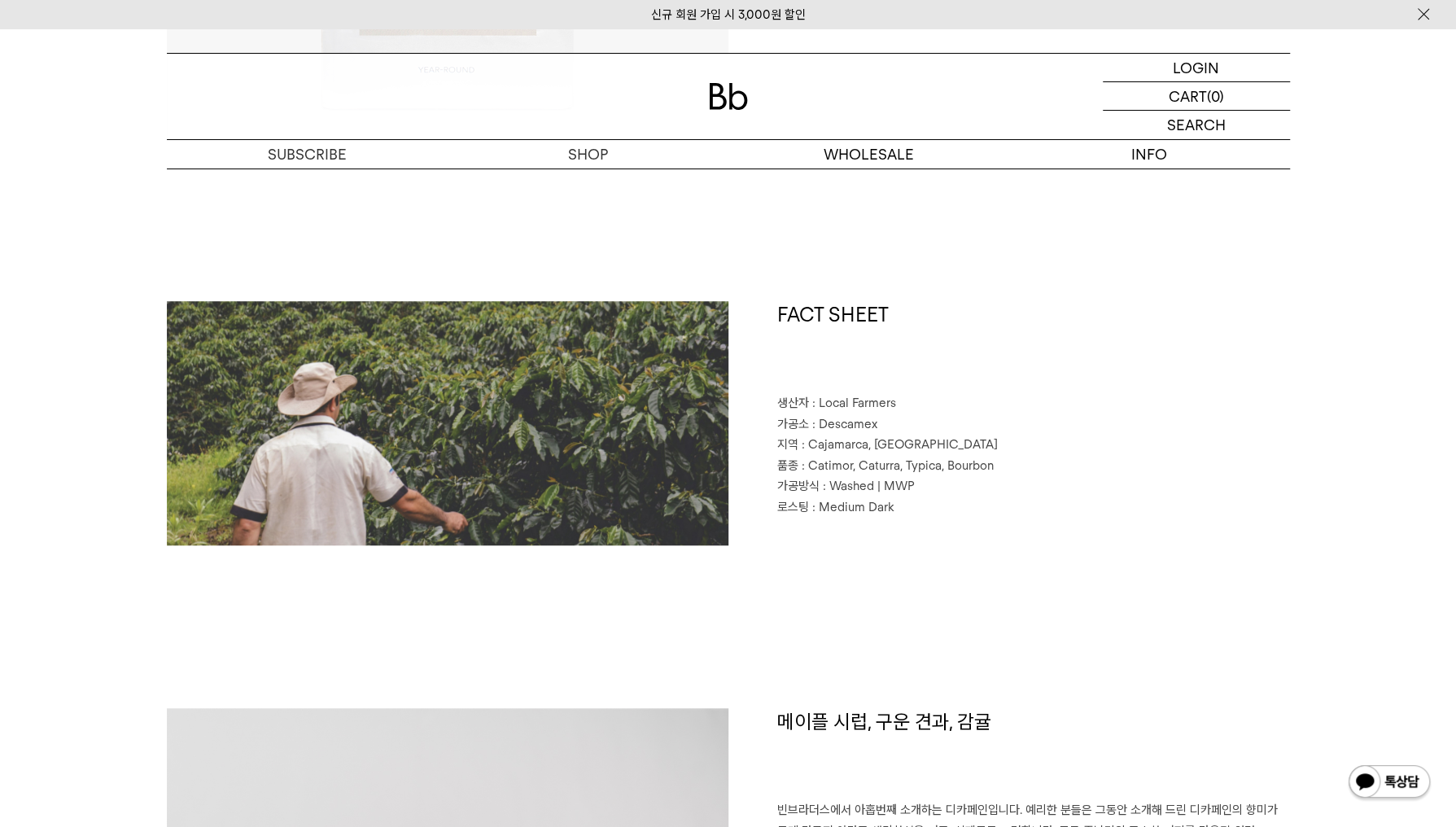
scroll to position [488, 0]
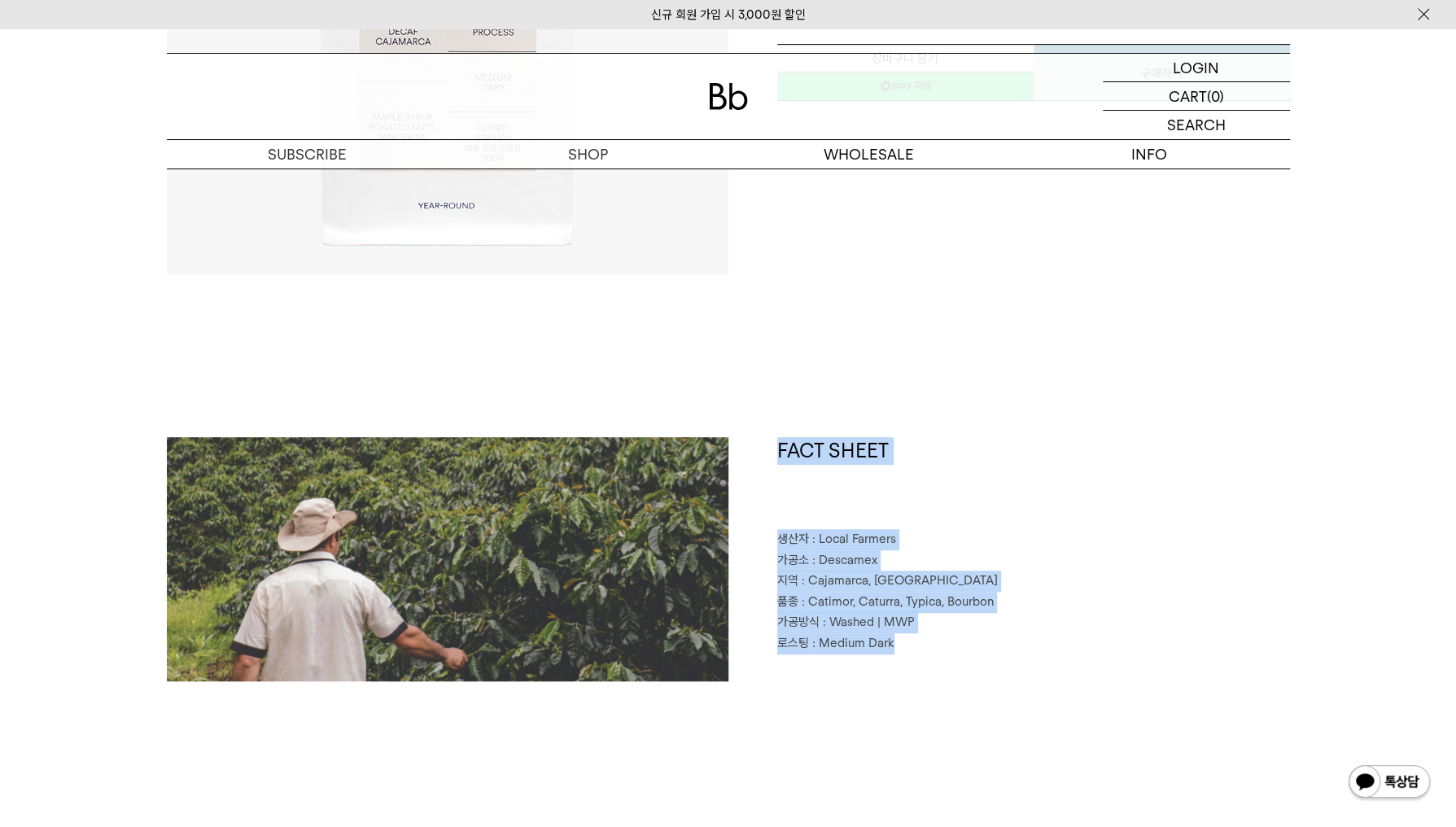
drag, startPoint x: 780, startPoint y: 445, endPoint x: 955, endPoint y: 635, distance: 258.3
click at [955, 635] on div "FACT SHEET 생산자 : Local Farmers 가공소 : Descamex 지역 : [GEOGRAPHIC_DATA], [GEOGRAPH…" at bounding box center [1008, 558] width 562 height 244
copy div "FACT SHEET 생산자 : Local Farmers 가공소 : Descamex 지역 : [GEOGRAPHIC_DATA], [GEOGRAPH…"
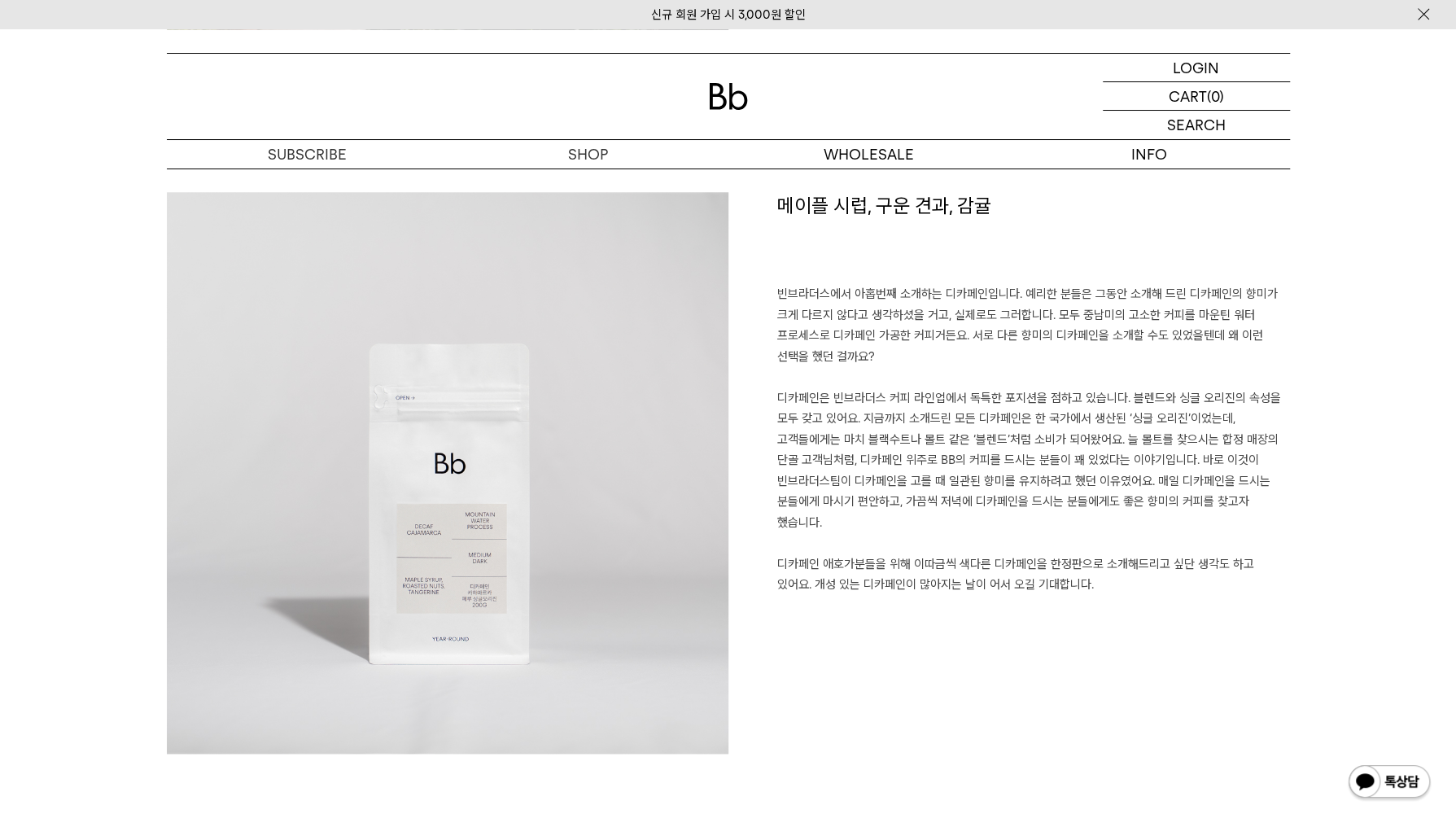
scroll to position [1139, 0]
drag, startPoint x: 782, startPoint y: 203, endPoint x: 1145, endPoint y: 214, distance: 363.2
click at [1145, 214] on h1 "메이플 시럽, 구운 견과, 감귤" at bounding box center [1034, 238] width 513 height 92
copy h1 "메이플 시럽, 구운 견과, 감귤"
